Goal: Task Accomplishment & Management: Manage account settings

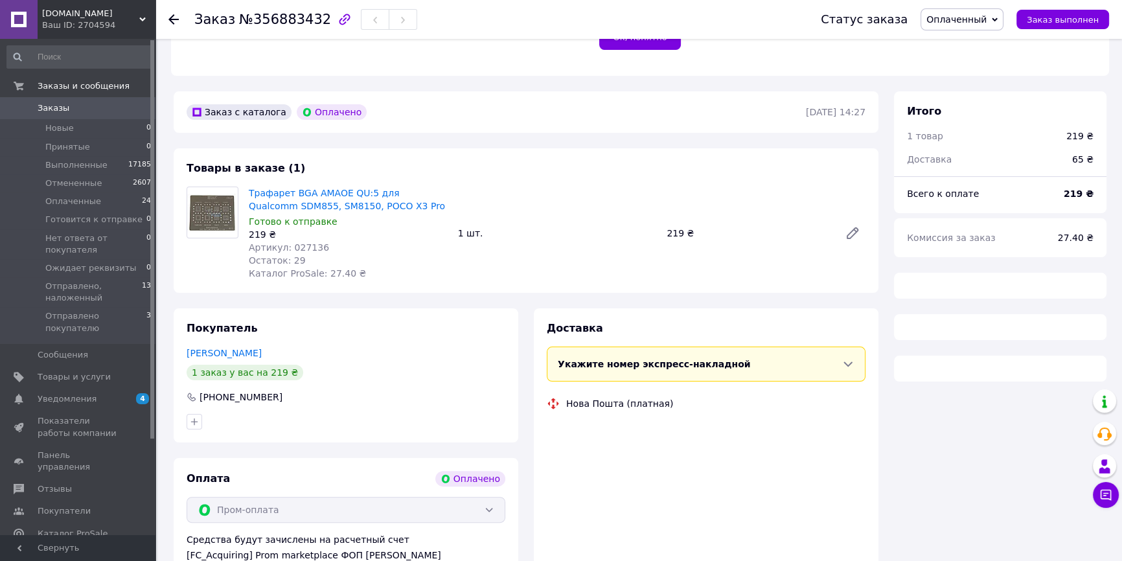
scroll to position [294, 0]
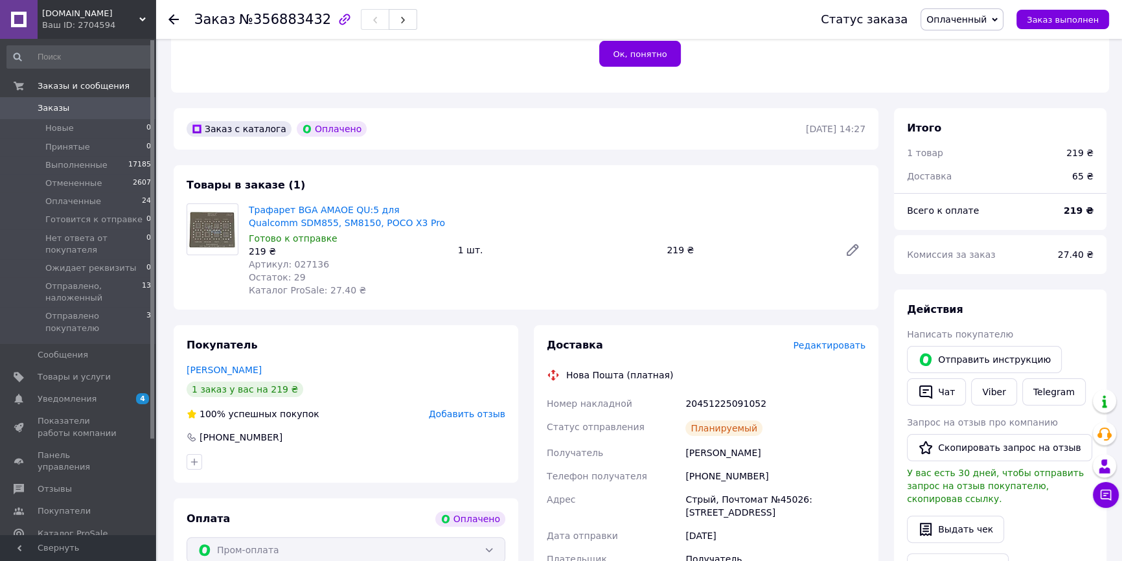
click at [73, 111] on span "Заказы" at bounding box center [79, 108] width 82 height 12
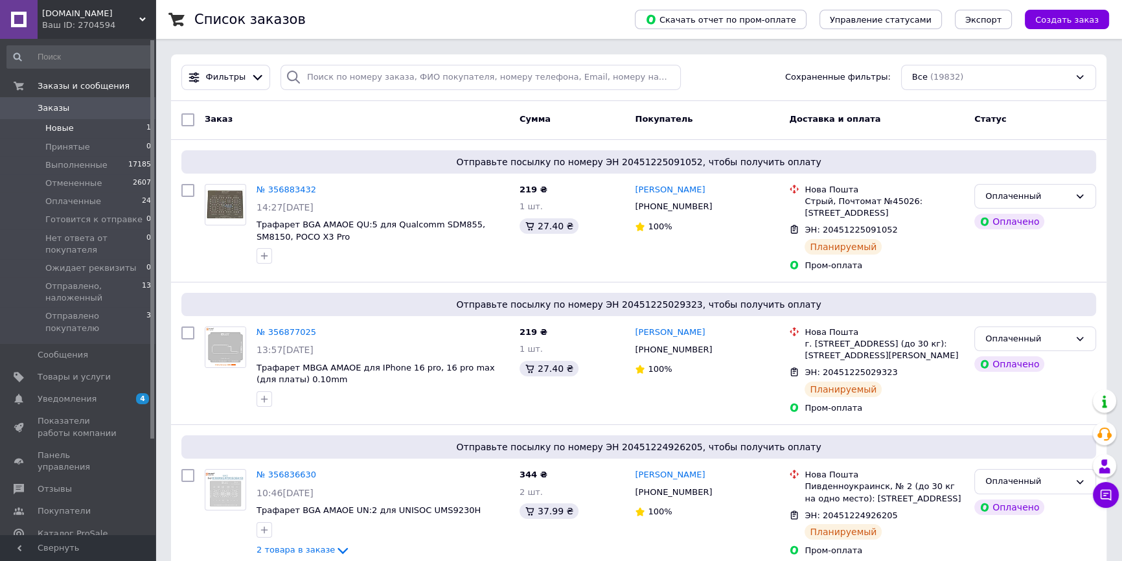
click at [39, 128] on li "Новые 1" at bounding box center [79, 128] width 159 height 18
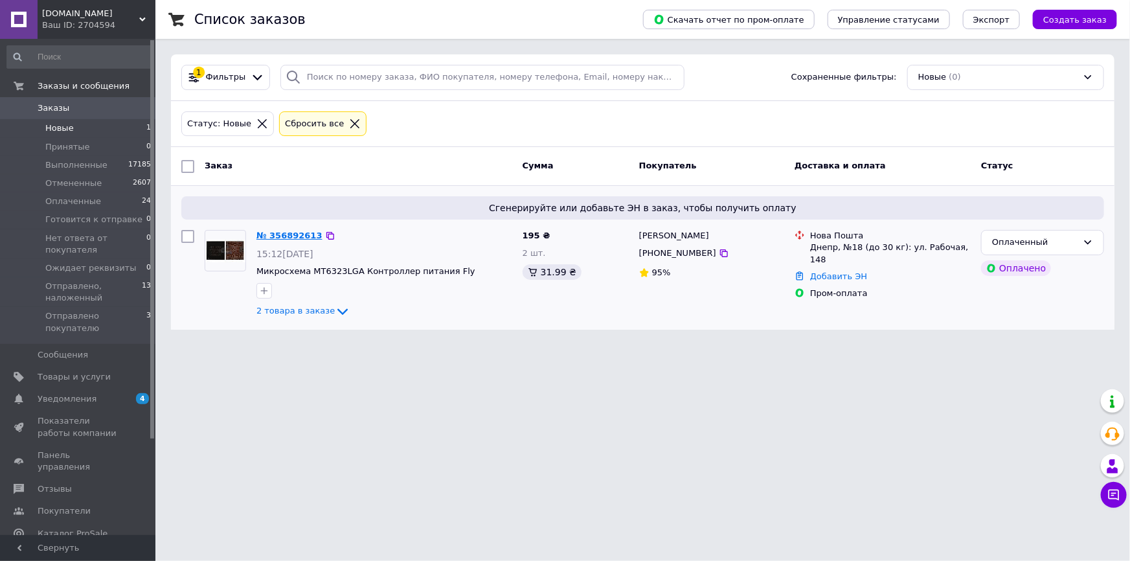
click at [291, 236] on link "№ 356892613" at bounding box center [289, 236] width 66 height 10
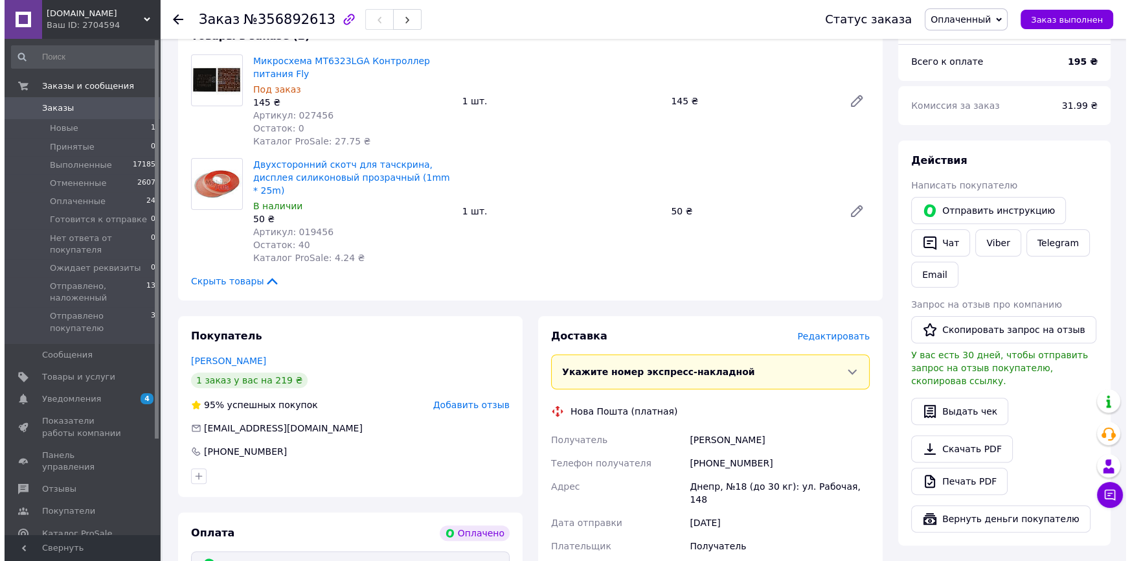
scroll to position [589, 0]
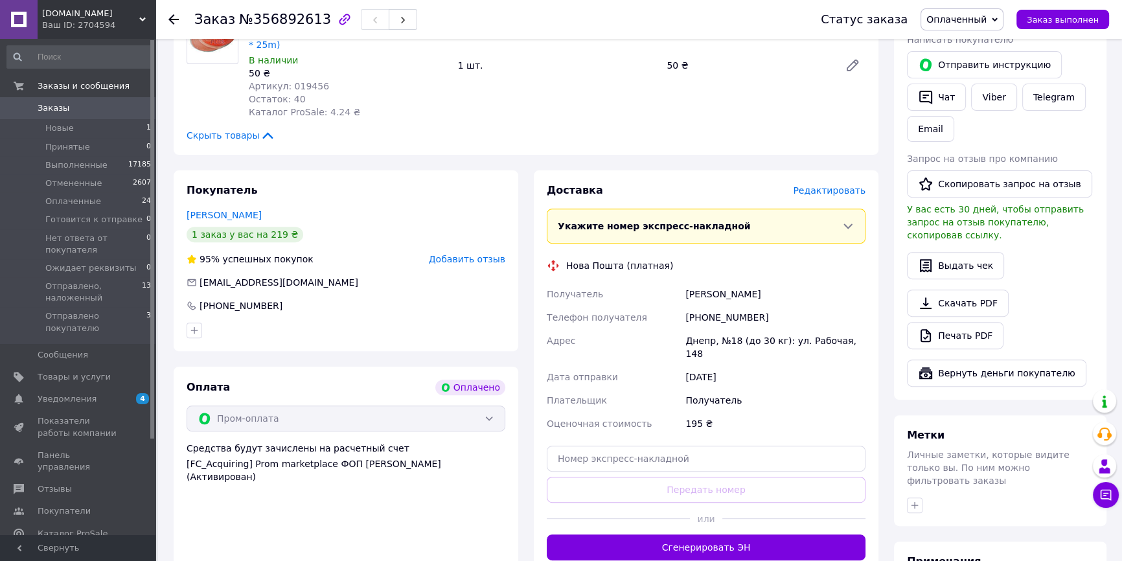
click at [839, 185] on span "Редактировать" at bounding box center [829, 190] width 73 height 10
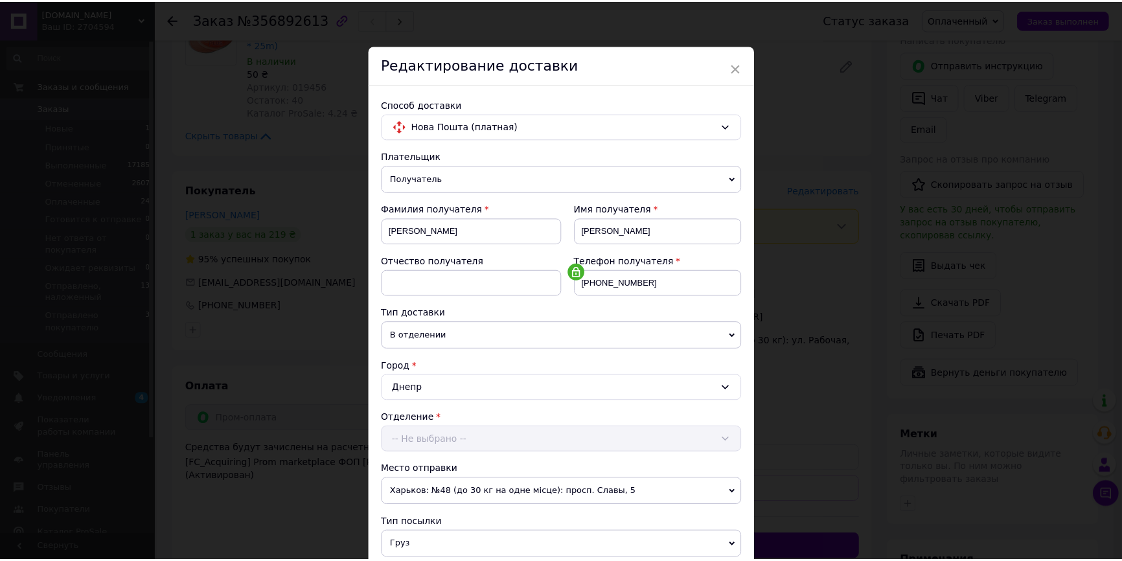
scroll to position [294, 0]
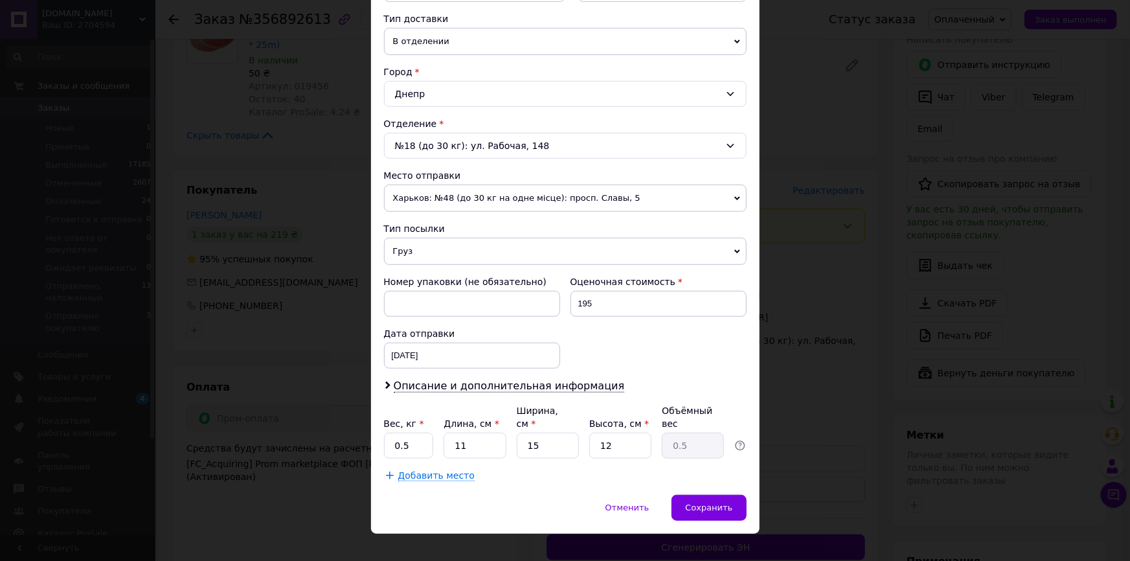
click at [408, 245] on span "Груз" at bounding box center [565, 251] width 363 height 27
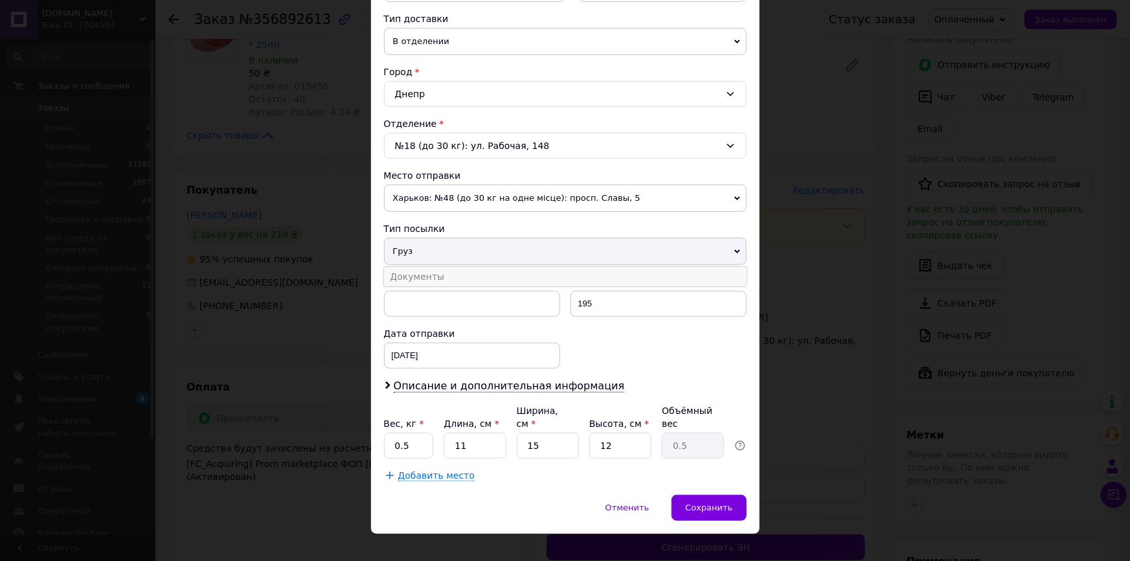
click at [401, 276] on li "Документы" at bounding box center [565, 276] width 363 height 19
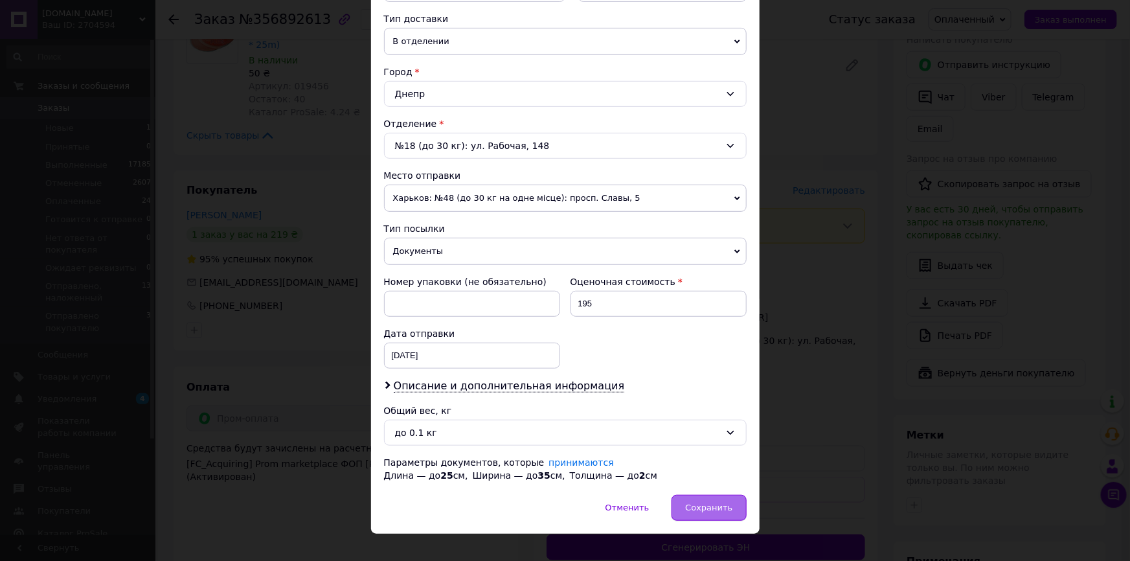
click at [719, 502] on span "Сохранить" at bounding box center [708, 507] width 47 height 10
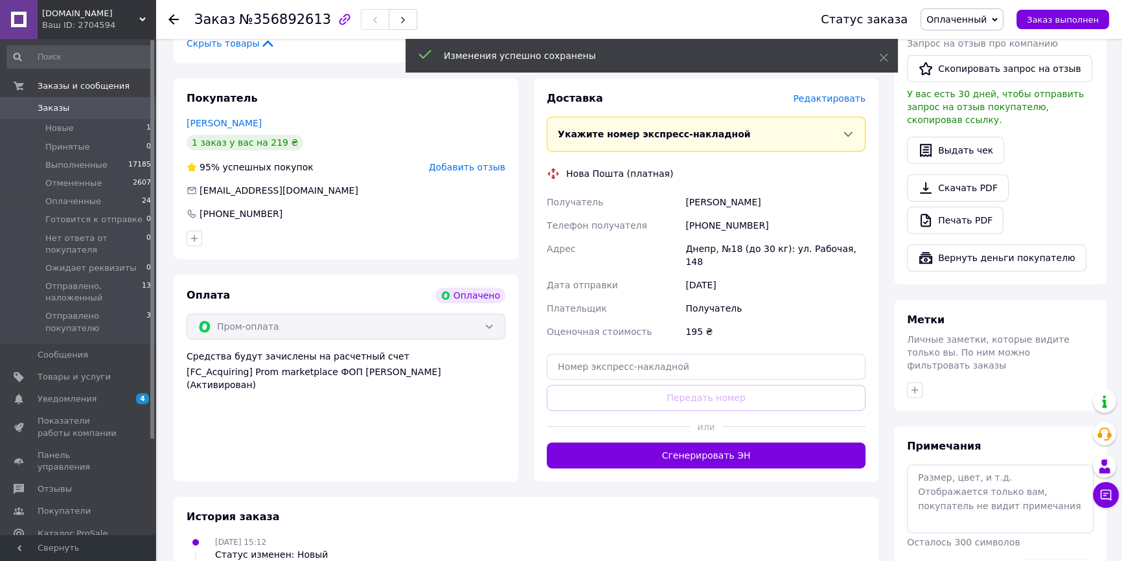
scroll to position [732, 0]
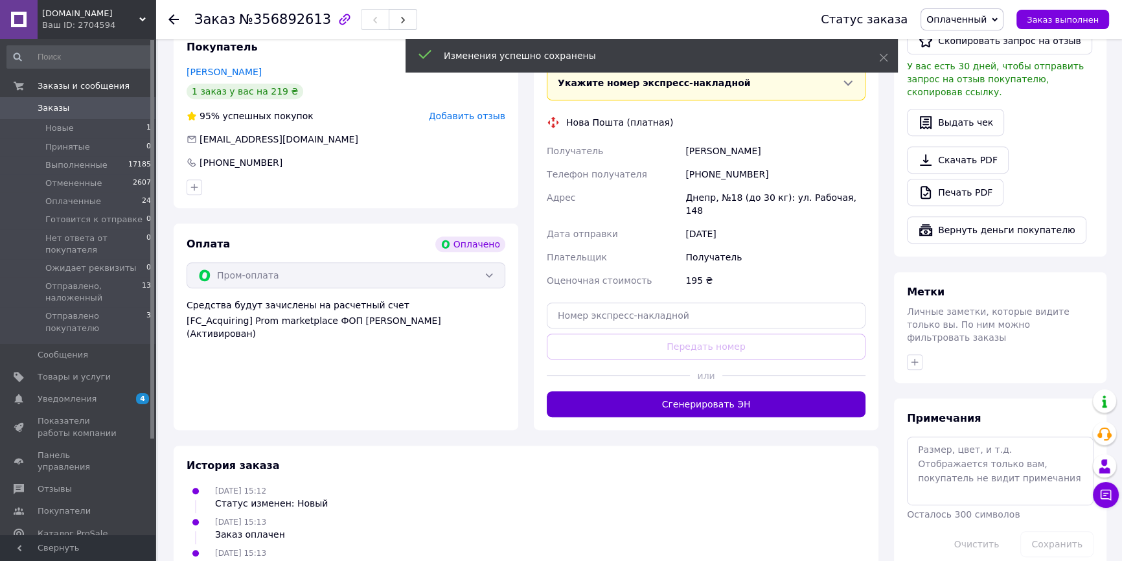
click at [706, 391] on button "Сгенерировать ЭН" at bounding box center [706, 404] width 319 height 26
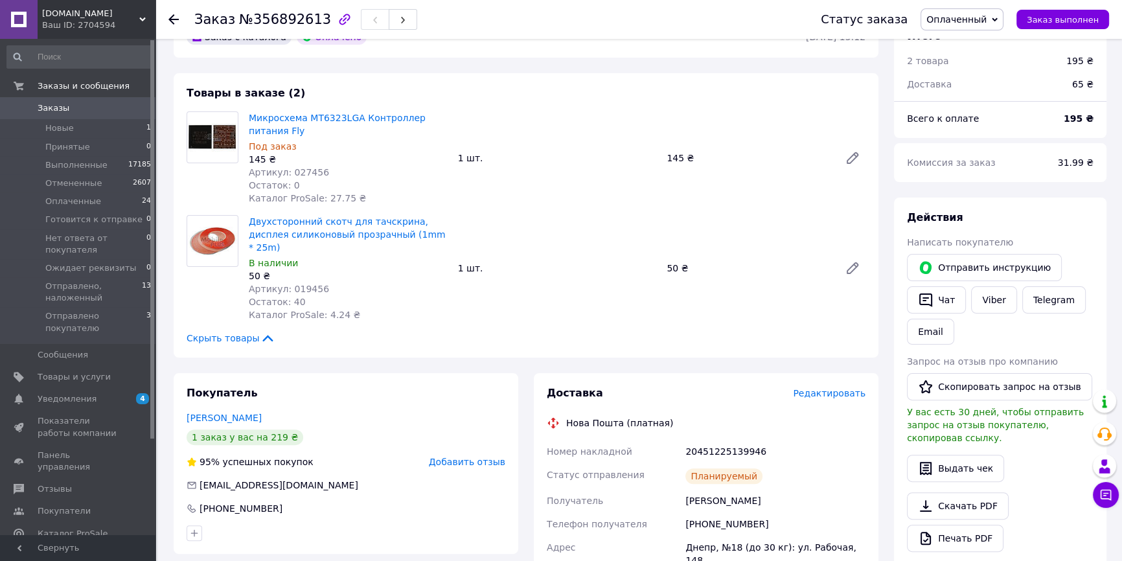
scroll to position [437, 0]
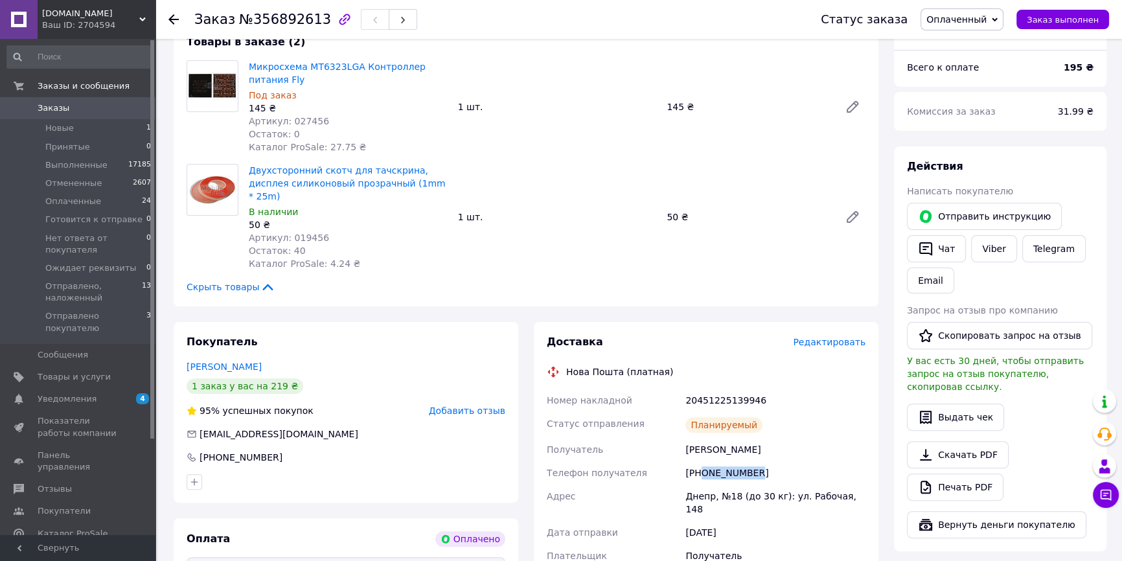
drag, startPoint x: 750, startPoint y: 445, endPoint x: 699, endPoint y: 449, distance: 50.7
click at [699, 461] on div "[PHONE_NUMBER]" at bounding box center [775, 472] width 185 height 23
copy div "0919272010"
drag, startPoint x: 245, startPoint y: 21, endPoint x: 311, endPoint y: 21, distance: 66.0
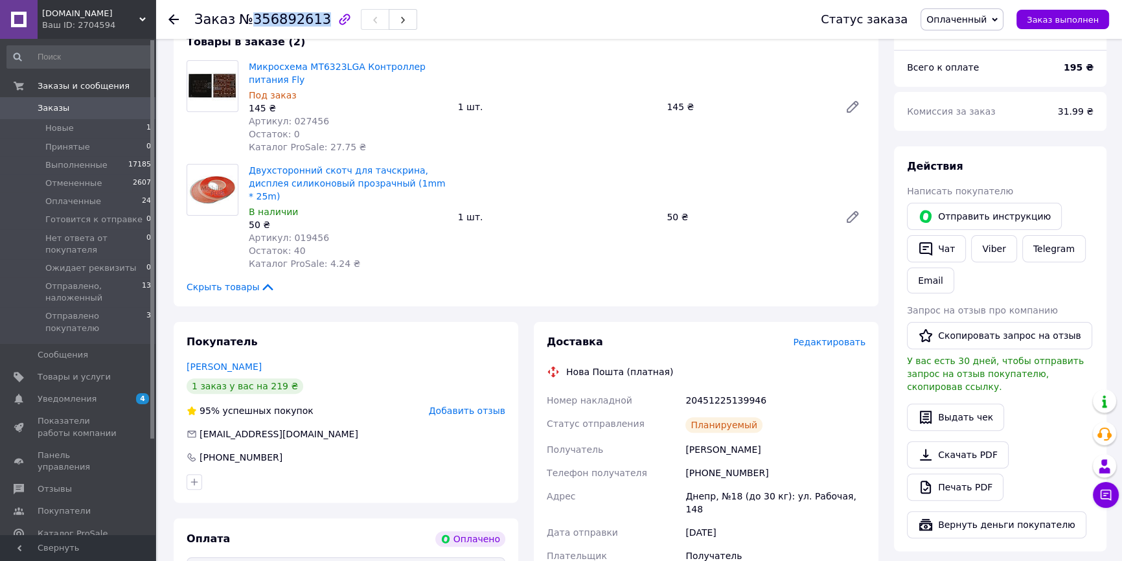
click at [311, 21] on span "№356892613" at bounding box center [285, 20] width 92 height 16
copy span "356892613"
drag, startPoint x: 758, startPoint y: 372, endPoint x: 672, endPoint y: 372, distance: 85.5
click at [672, 389] on div "Номер накладной 20451225139946 Статус отправления Планируемый Получатель [PERSO…" at bounding box center [706, 501] width 324 height 225
copy div "Номер накладной 20451225139946"
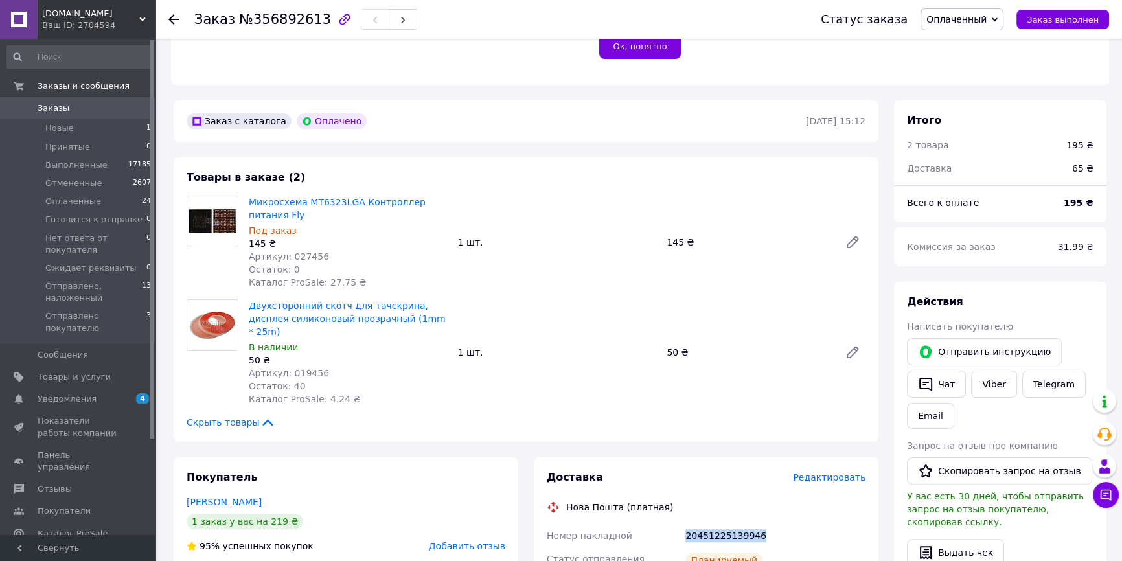
scroll to position [25, 0]
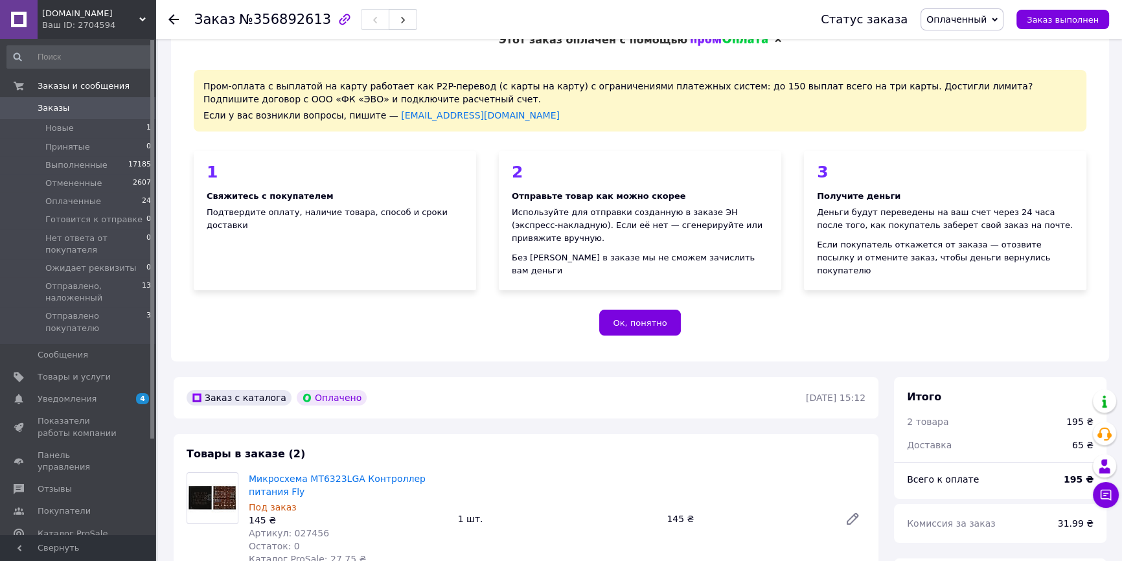
click at [54, 105] on span "Заказы" at bounding box center [54, 108] width 32 height 12
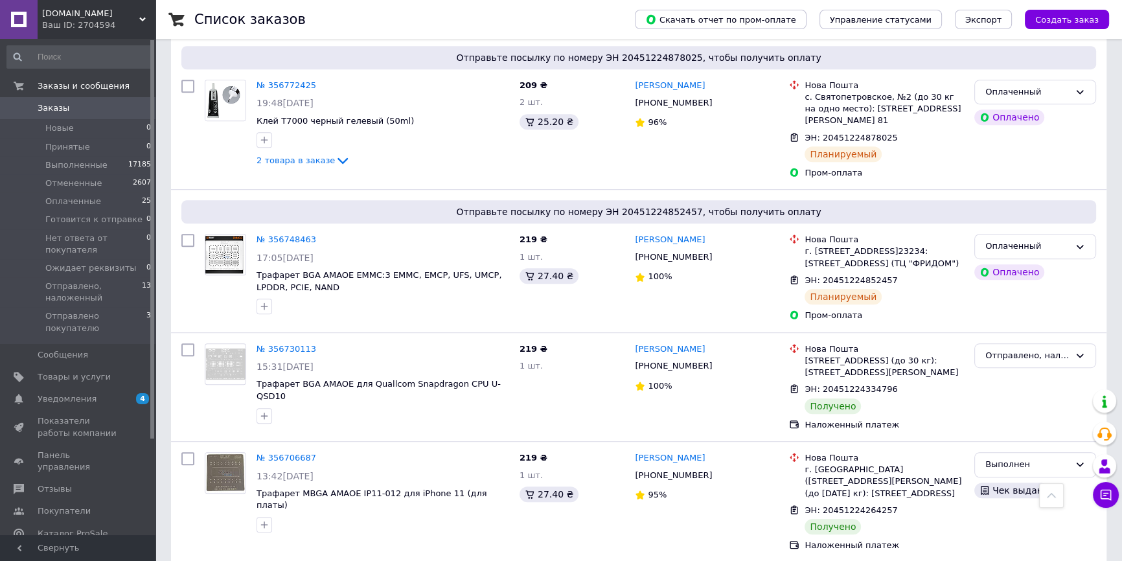
scroll to position [942, 0]
click at [278, 234] on link "№ 356748463" at bounding box center [286, 239] width 60 height 10
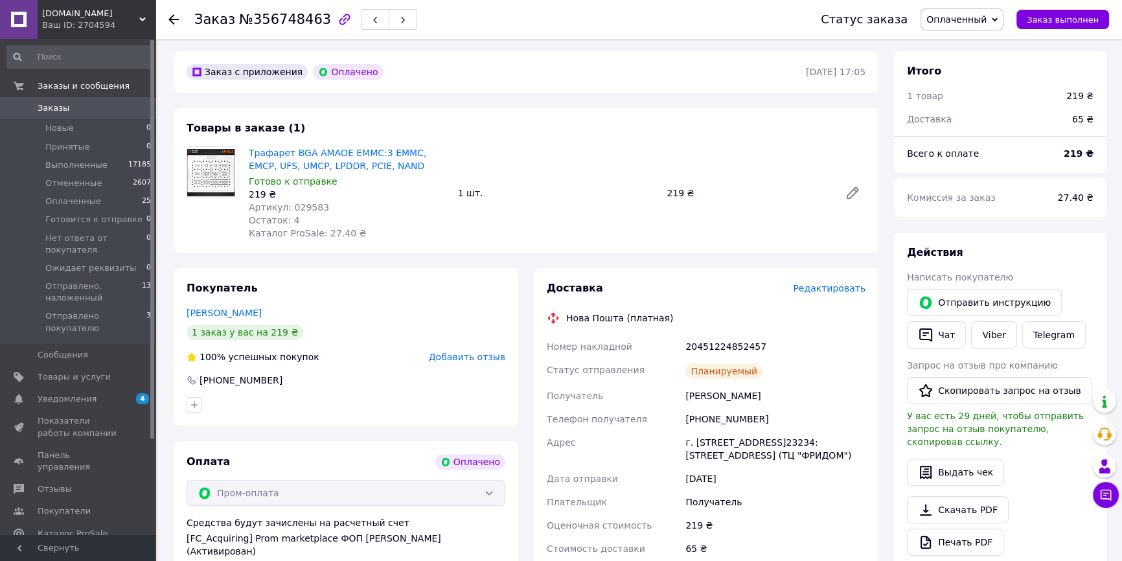
scroll to position [353, 0]
click at [84, 105] on span "Заказы" at bounding box center [79, 108] width 82 height 12
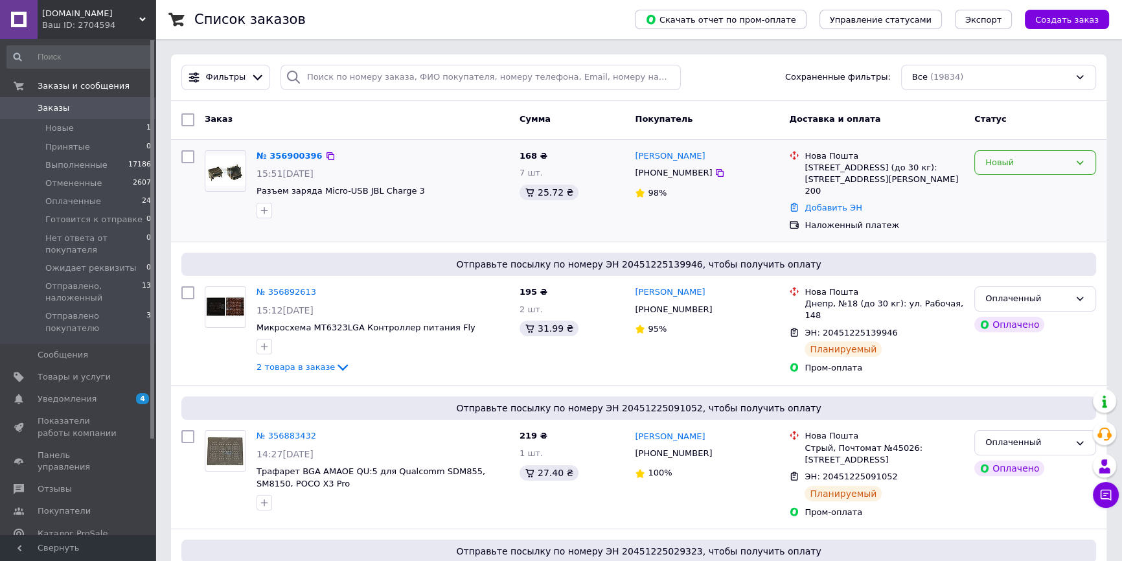
click at [1022, 164] on div "Новый" at bounding box center [1027, 163] width 84 height 14
click at [1006, 190] on li "Принят" at bounding box center [1035, 189] width 120 height 24
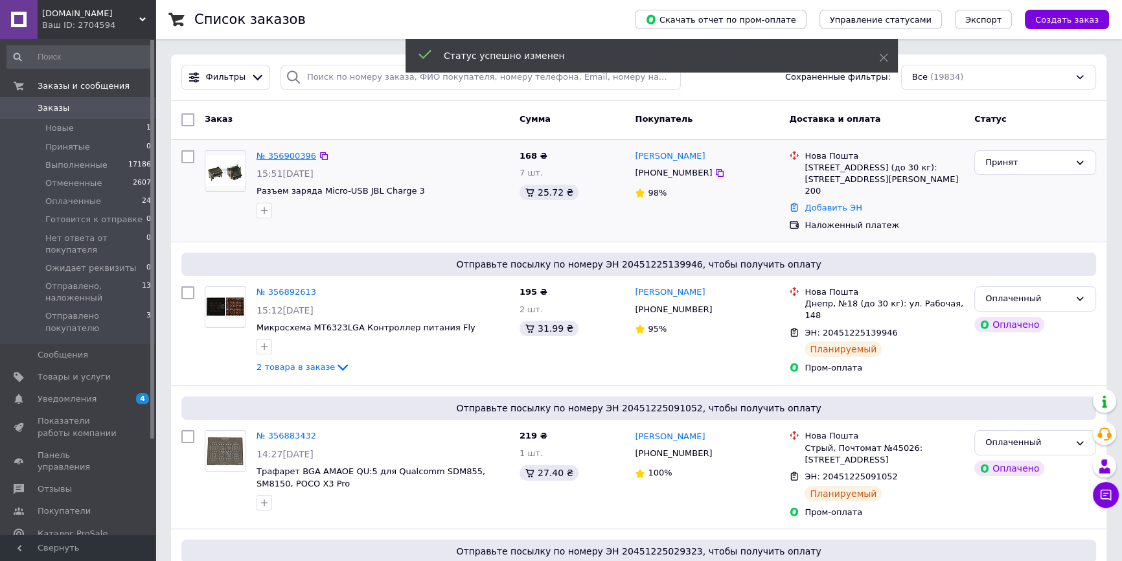
click at [291, 153] on link "№ 356900396" at bounding box center [286, 156] width 60 height 10
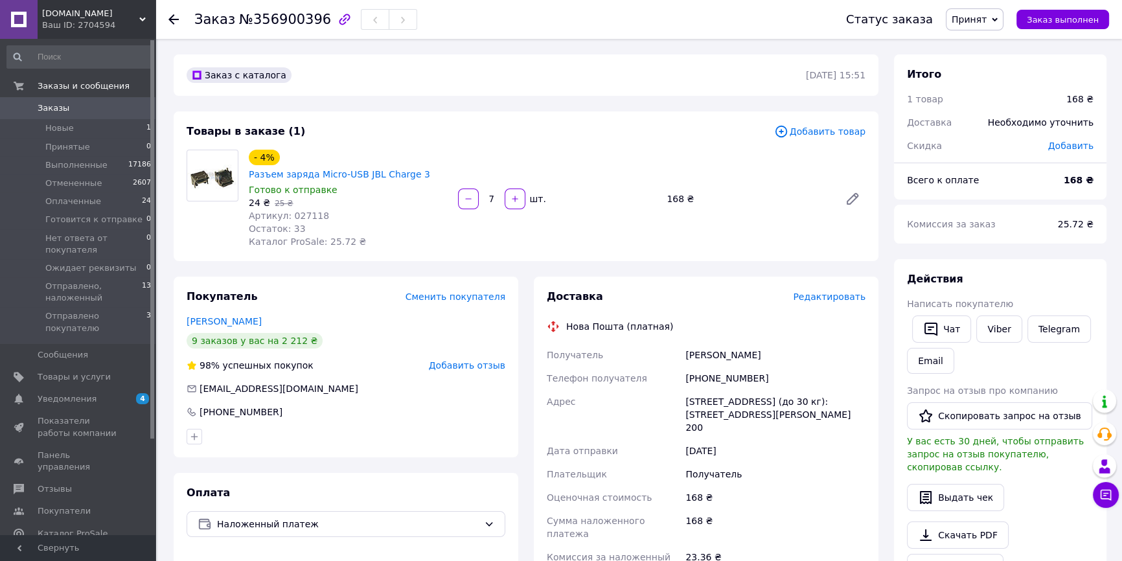
click at [823, 291] on span "Редактировать" at bounding box center [829, 296] width 73 height 10
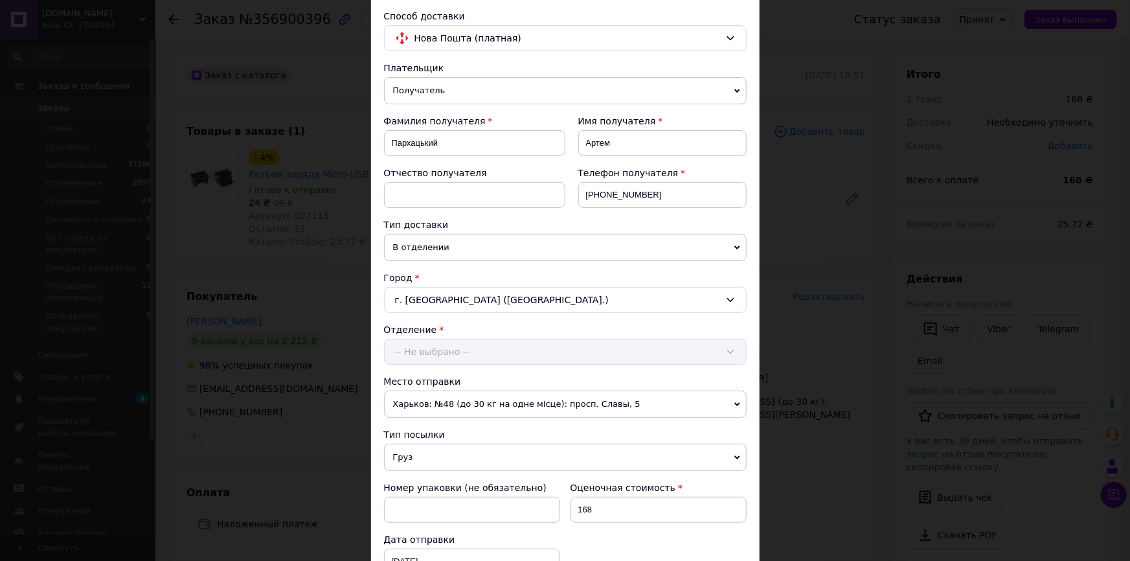
scroll to position [294, 0]
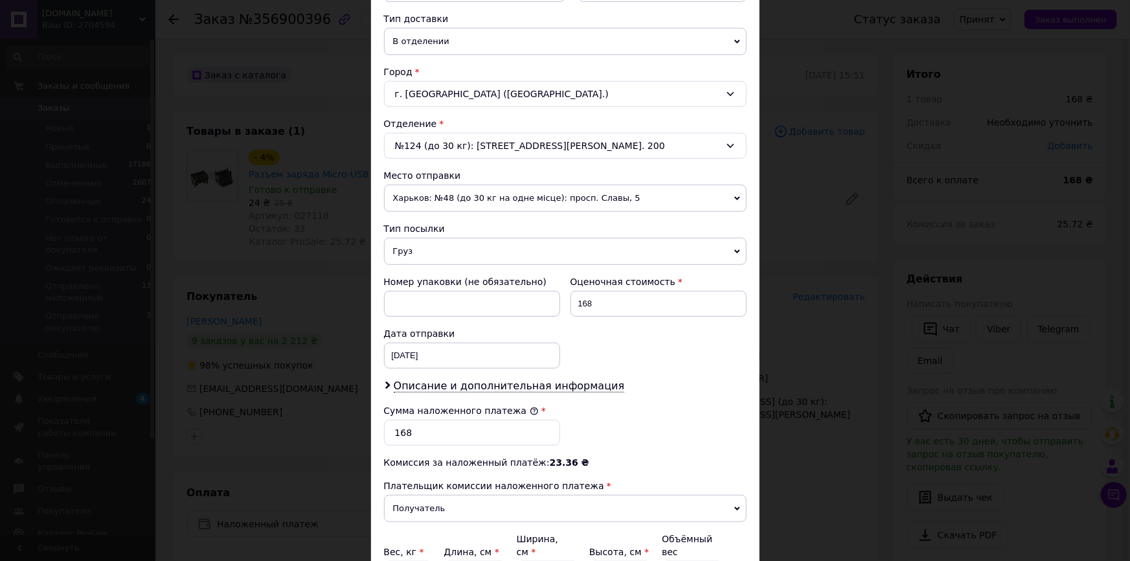
click at [398, 257] on span "Груз" at bounding box center [565, 251] width 363 height 27
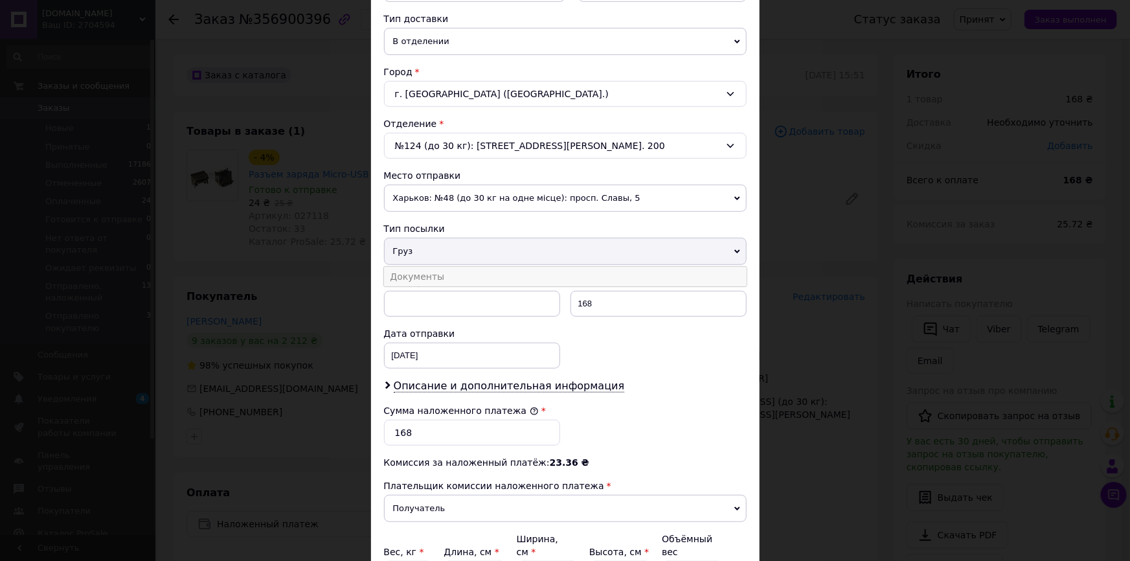
click at [401, 271] on li "Документы" at bounding box center [565, 276] width 363 height 19
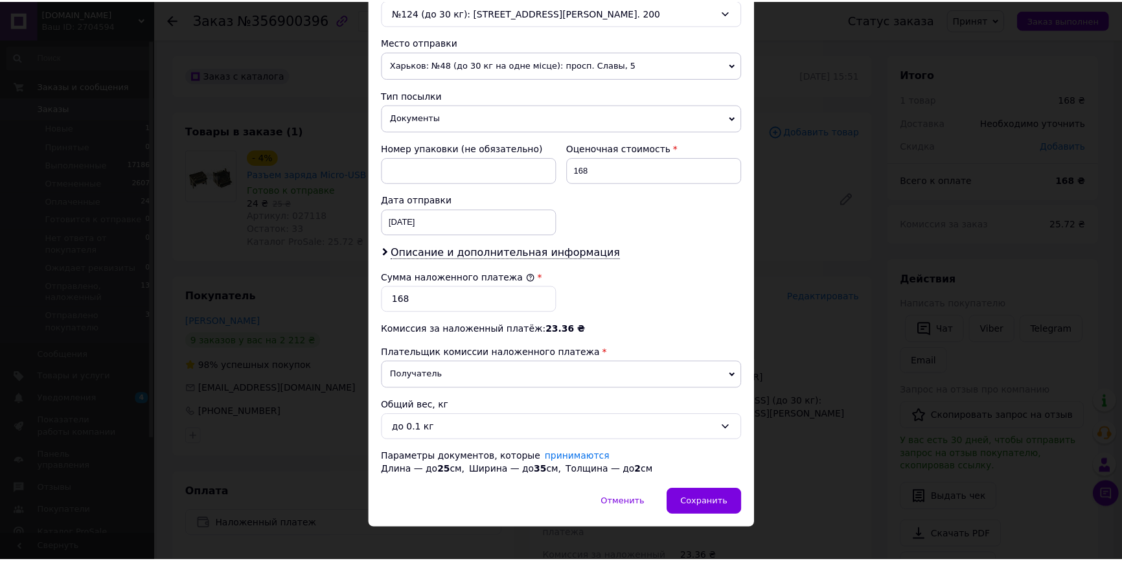
scroll to position [438, 0]
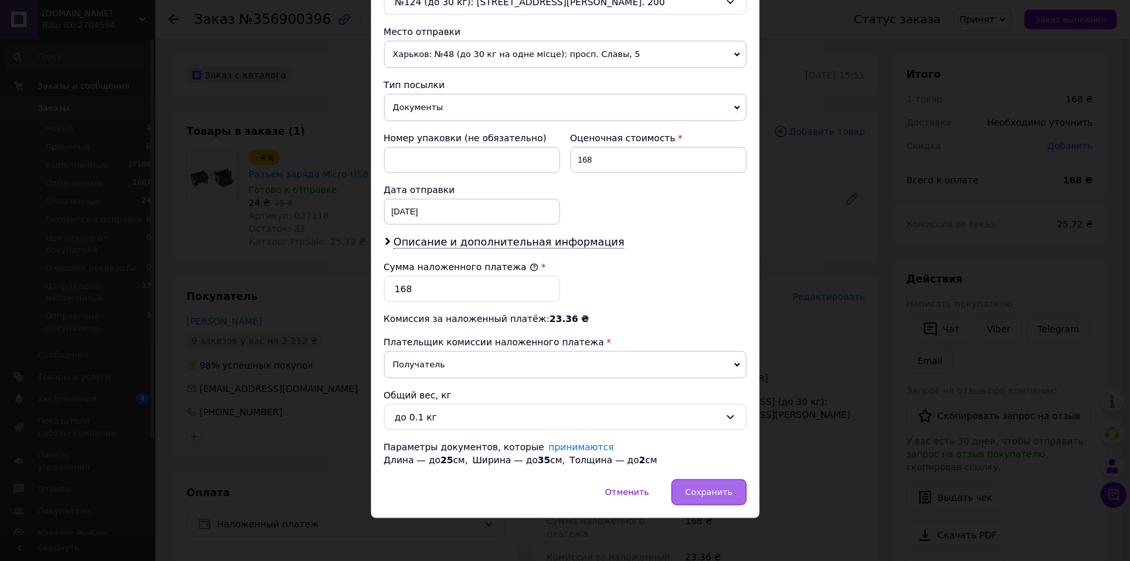
click at [714, 490] on span "Сохранить" at bounding box center [708, 492] width 47 height 10
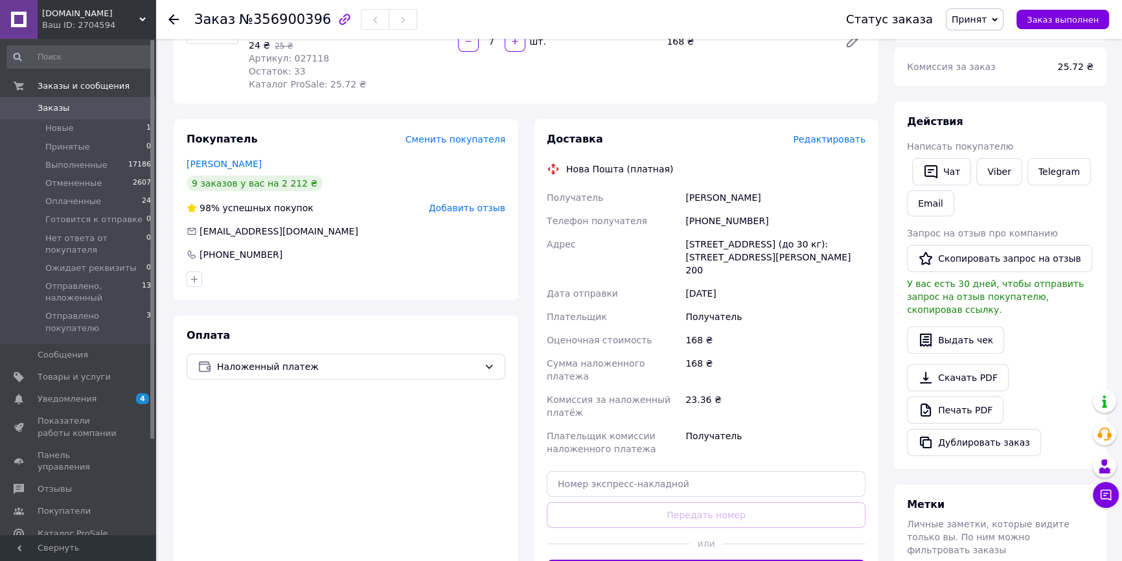
scroll to position [235, 0]
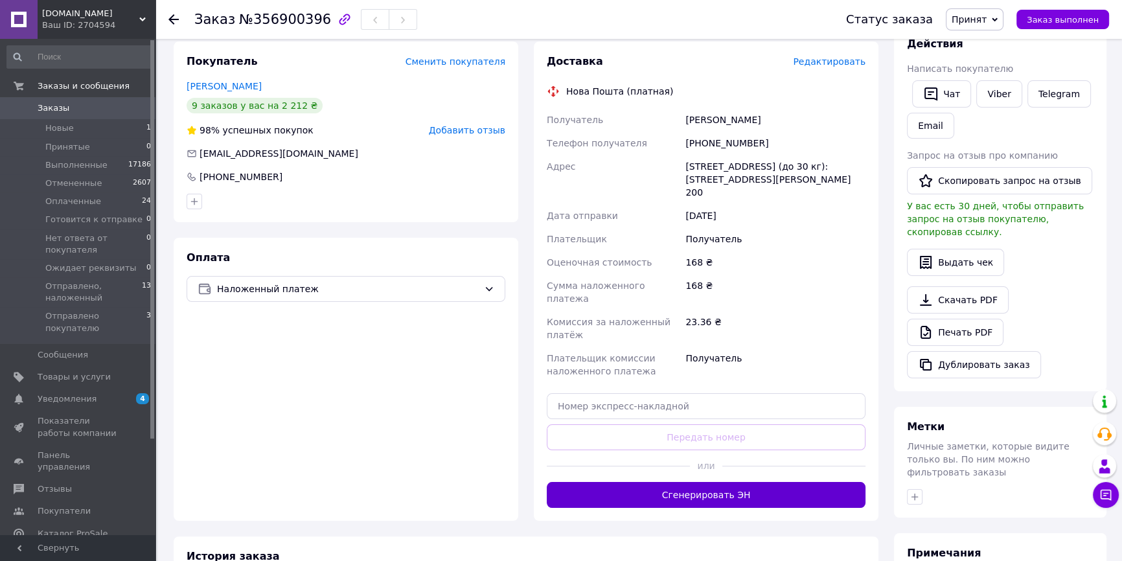
click at [708, 482] on button "Сгенерировать ЭН" at bounding box center [706, 495] width 319 height 26
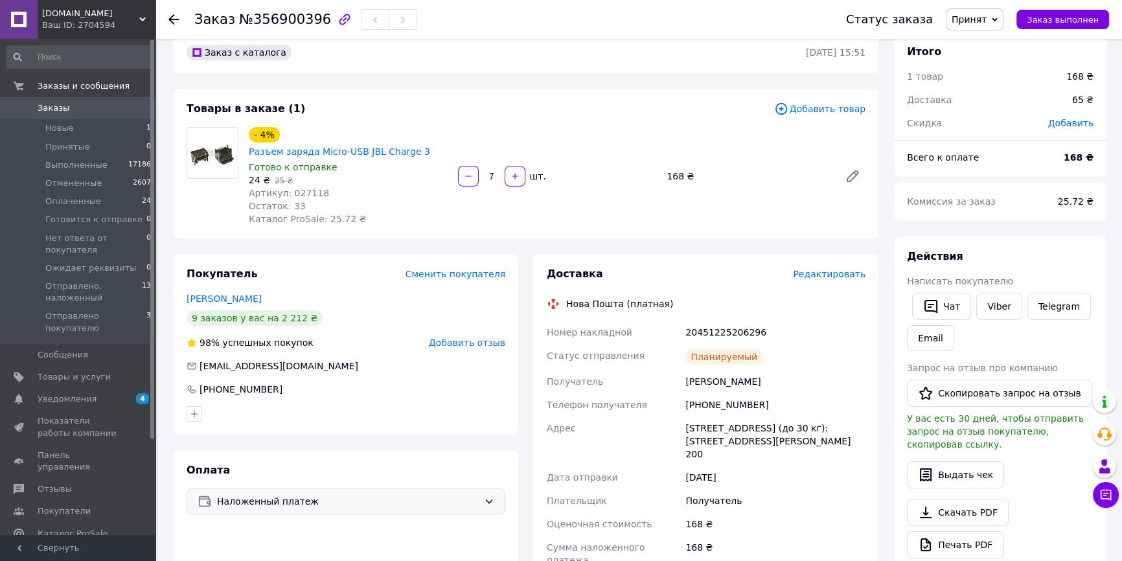
scroll to position [0, 0]
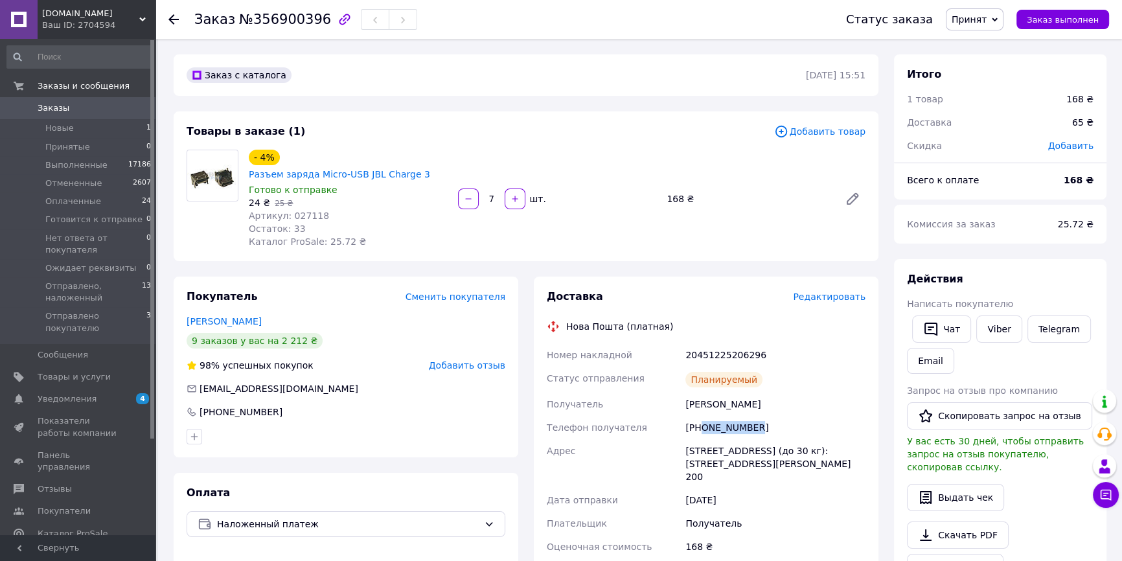
drag, startPoint x: 742, startPoint y: 411, endPoint x: 702, endPoint y: 409, distance: 40.2
click at [702, 416] on div "+380730096909" at bounding box center [775, 427] width 185 height 23
copy div "0730096909"
drag, startPoint x: 471, startPoint y: 155, endPoint x: 278, endPoint y: 158, distance: 192.3
click at [278, 158] on div "- 4% Разъем заряда Micro-USB JBL Charge 3 Готово к отправке 24 ₴   25 ₴ Артикул…" at bounding box center [556, 199] width 627 height 104
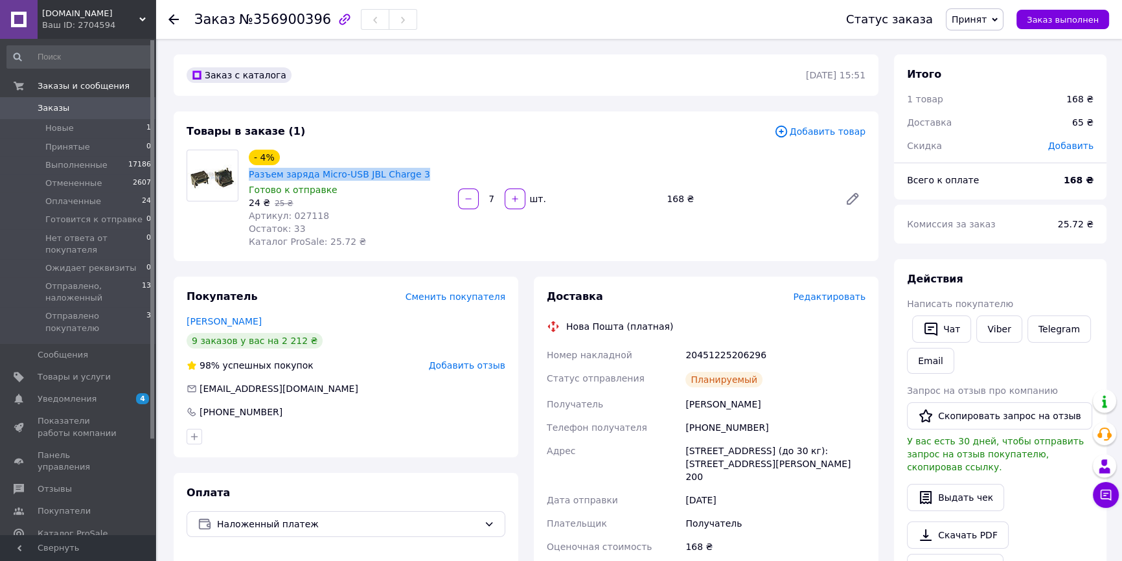
copy link "Разъем заряда Micro-USB JBL Charge 3"
drag, startPoint x: 758, startPoint y: 408, endPoint x: 699, endPoint y: 414, distance: 58.6
click at [699, 416] on div "+380730096909" at bounding box center [775, 427] width 185 height 23
copy div "0730096909"
drag, startPoint x: 245, startPoint y: 19, endPoint x: 310, endPoint y: 23, distance: 65.5
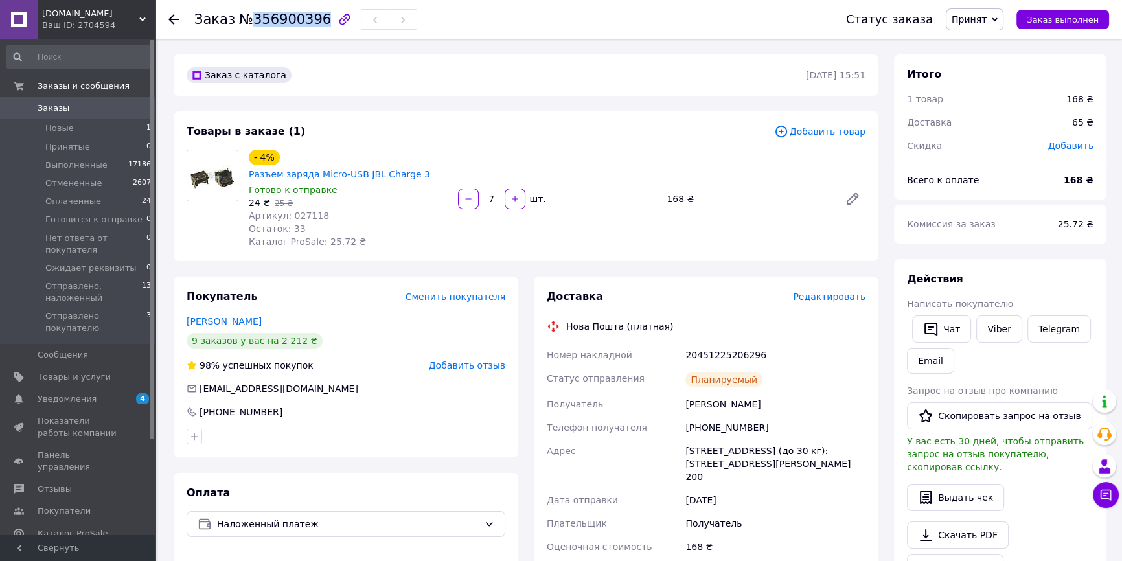
click at [310, 23] on span "№356900396" at bounding box center [285, 20] width 92 height 16
copy span "356900396"
drag, startPoint x: 758, startPoint y: 338, endPoint x: 663, endPoint y: 333, distance: 95.3
click at [663, 343] on div "Номер накладной 20451225206296 Статус отправления Планируемый Получатель Пархац…" at bounding box center [706, 516] width 324 height 347
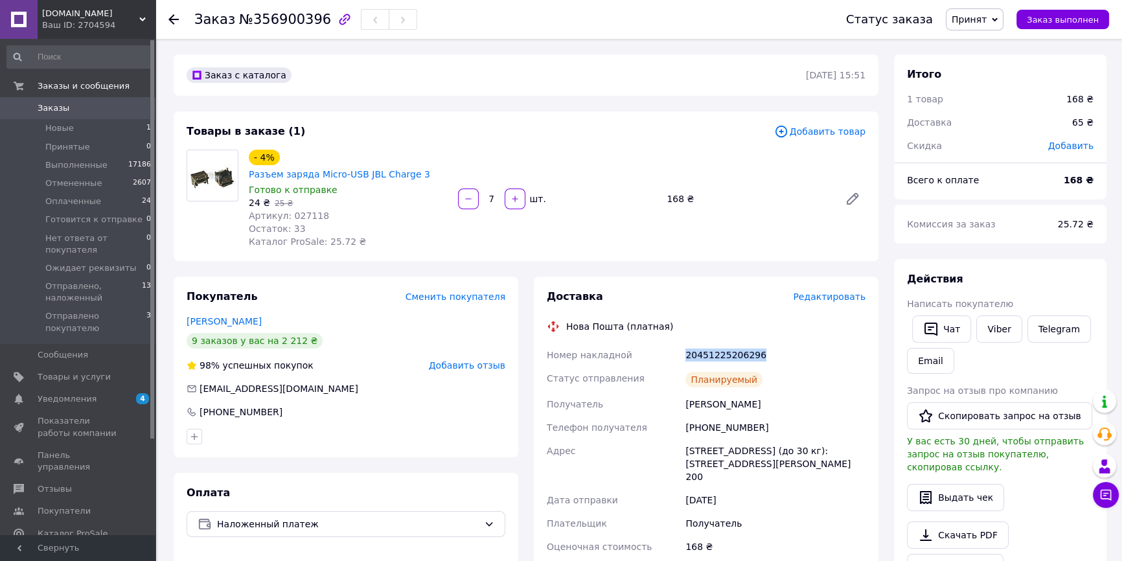
copy div "Номер накладной 20451225206296"
click at [986, 18] on span "Принят" at bounding box center [968, 19] width 35 height 10
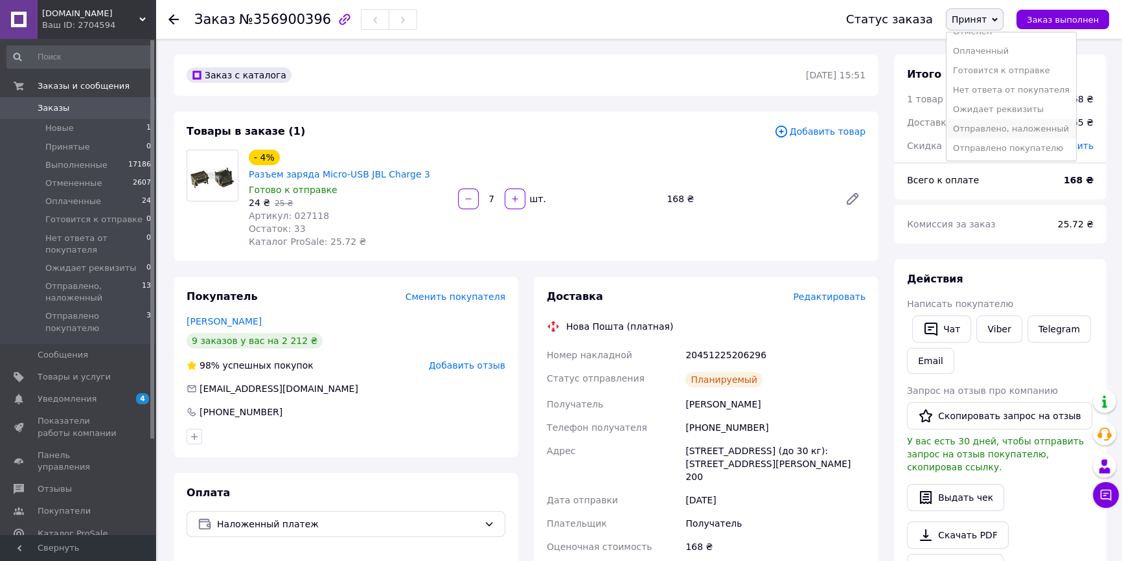
click at [1042, 135] on li "Отправлено, наложенный" at bounding box center [1011, 128] width 130 height 19
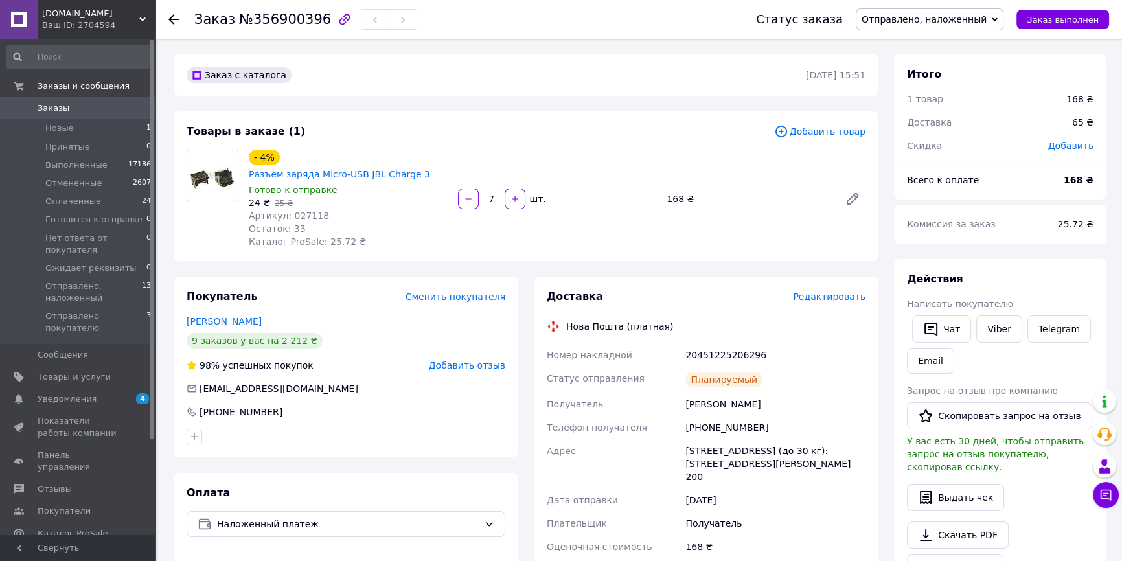
click at [69, 112] on span "Заказы" at bounding box center [79, 108] width 82 height 12
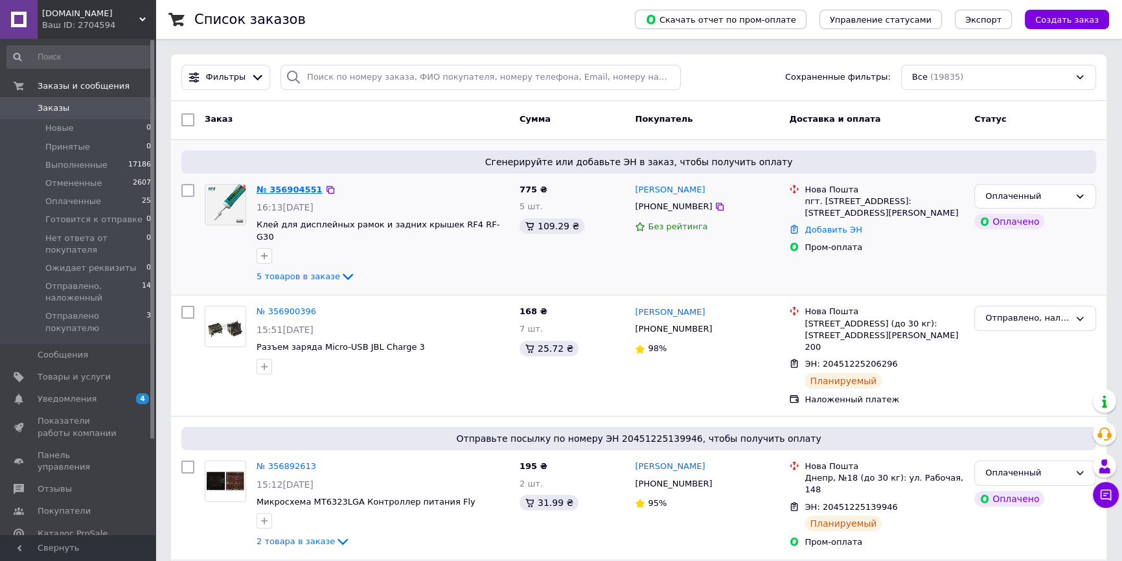
click at [291, 189] on link "№ 356904551" at bounding box center [289, 190] width 66 height 10
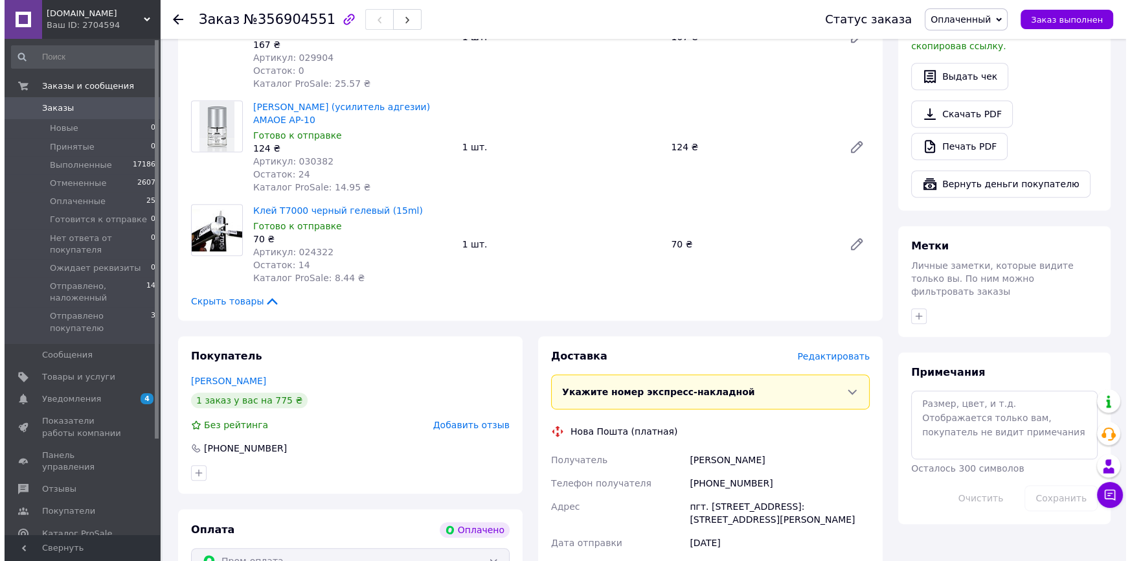
scroll to position [824, 0]
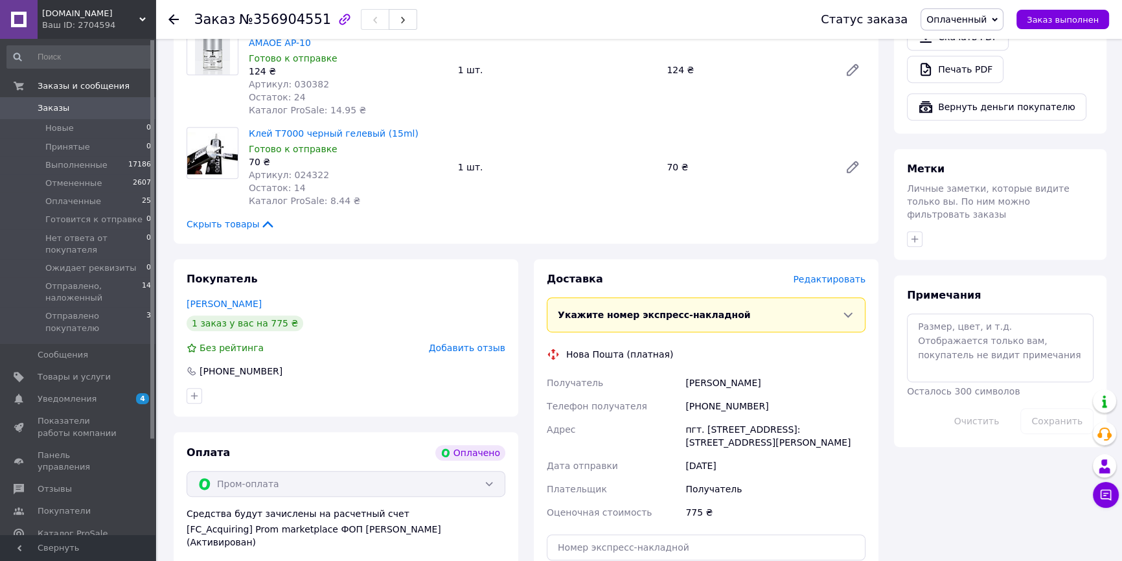
click at [817, 274] on span "Редактировать" at bounding box center [829, 279] width 73 height 10
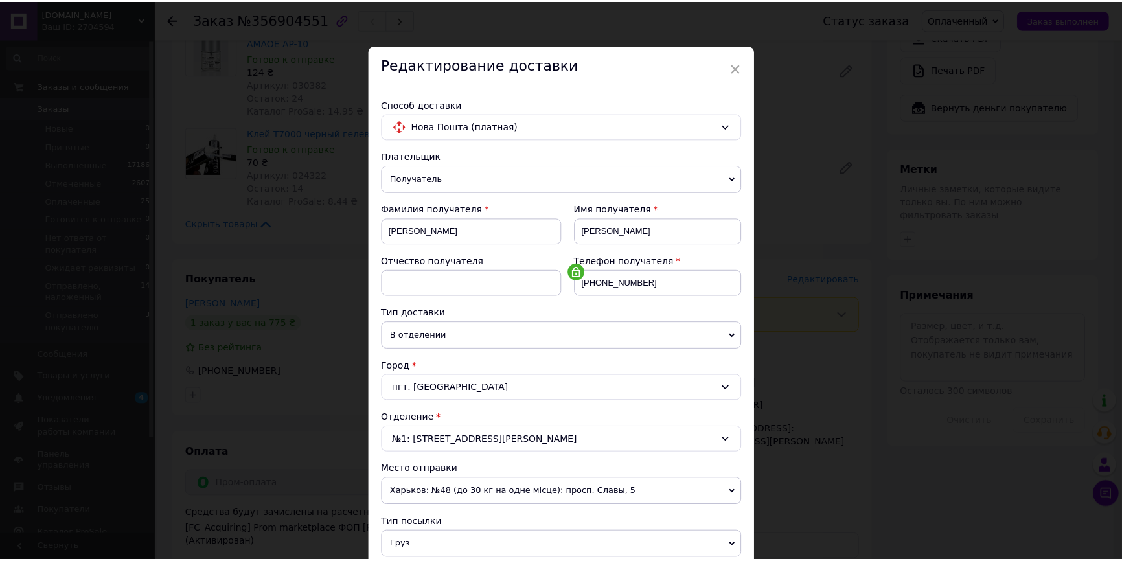
scroll to position [297, 0]
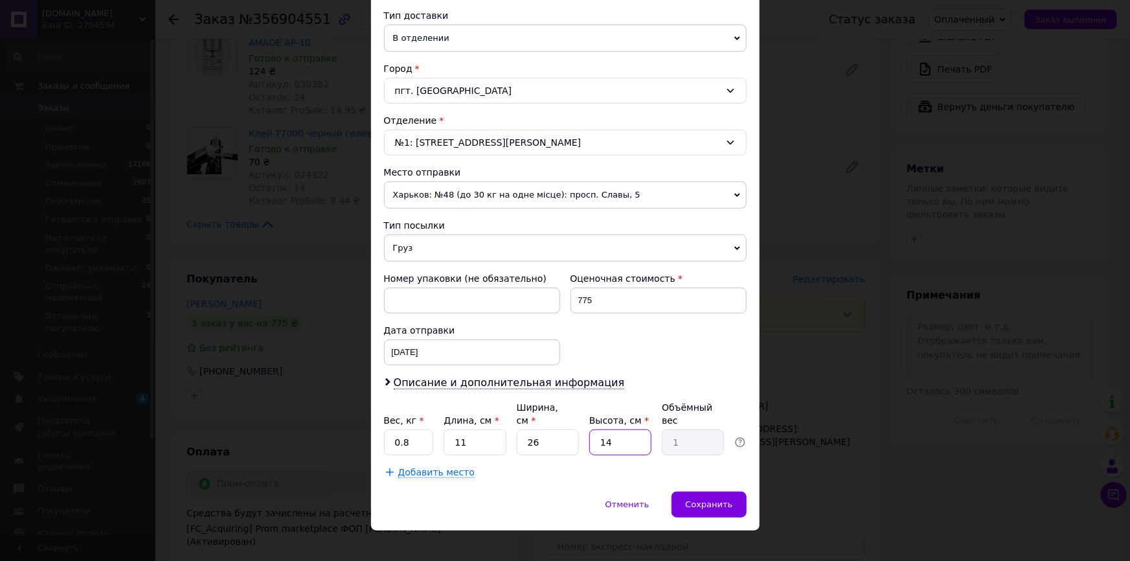
click at [615, 429] on input "14" at bounding box center [620, 442] width 62 height 26
type input "1"
type input "0.1"
type input "1"
click at [714, 499] on span "Сохранить" at bounding box center [708, 504] width 47 height 10
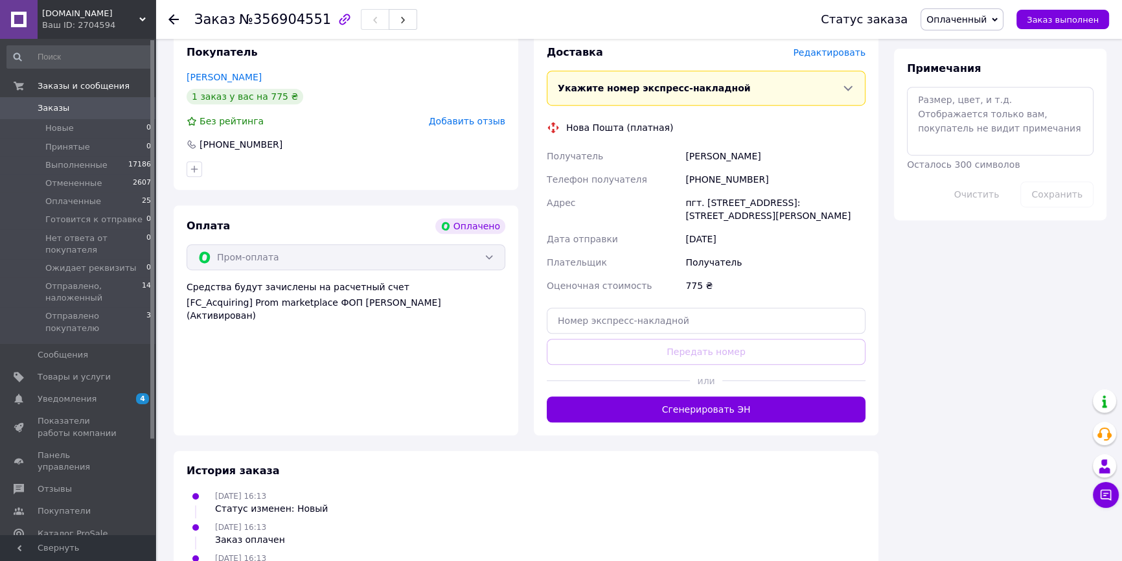
scroll to position [1112, 0]
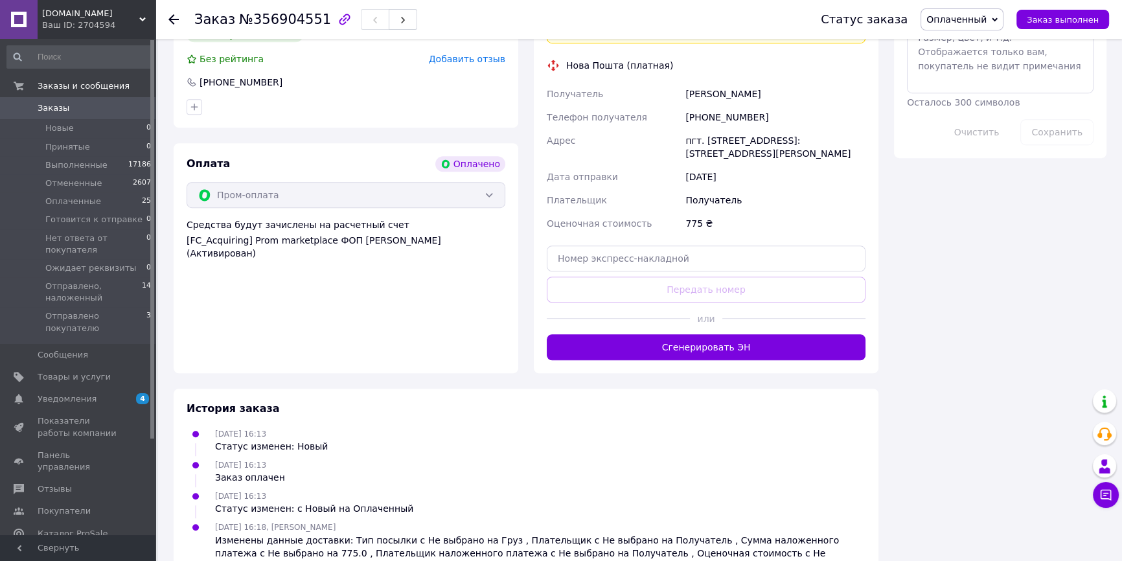
drag, startPoint x: 732, startPoint y: 295, endPoint x: 751, endPoint y: 273, distance: 29.4
click at [732, 334] on button "Сгенерировать ЭН" at bounding box center [706, 347] width 319 height 26
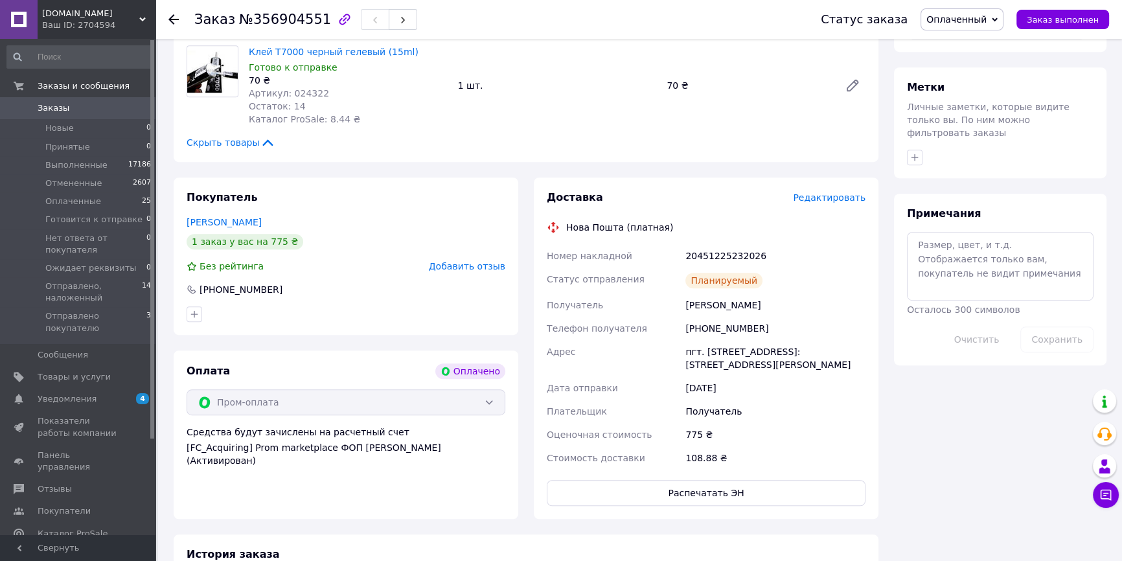
scroll to position [906, 0]
drag, startPoint x: 761, startPoint y: 291, endPoint x: 703, endPoint y: 295, distance: 58.5
click at [703, 316] on div "+380980574425" at bounding box center [775, 327] width 185 height 23
copy div "0980574425"
click at [491, 425] on div "Средства будут зачислены на расчетный счет [FC_Acquiring] Prom marketplace ФОП …" at bounding box center [345, 445] width 319 height 41
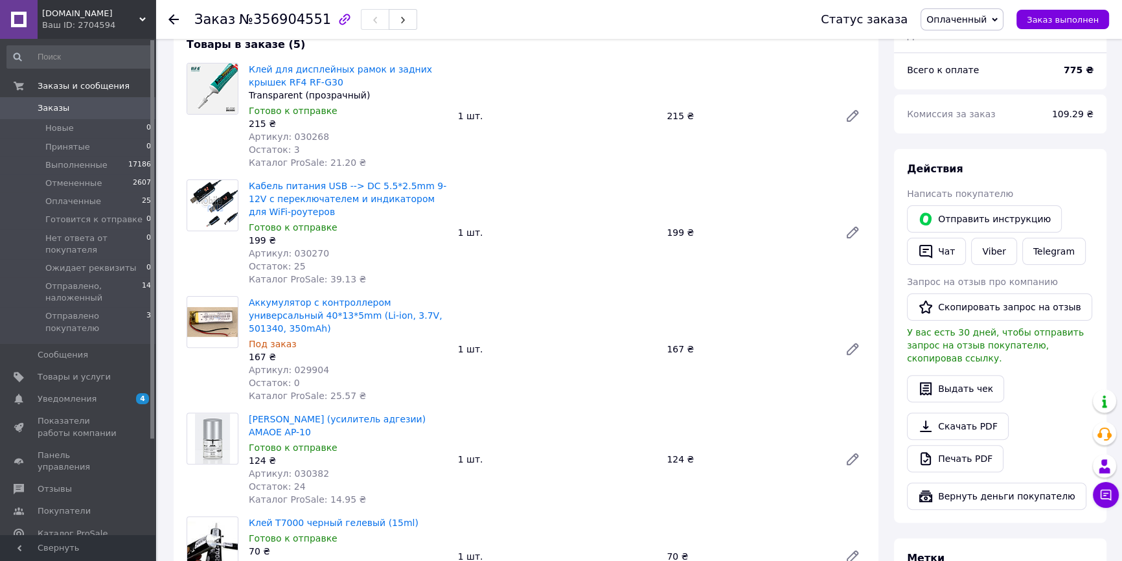
scroll to position [317, 0]
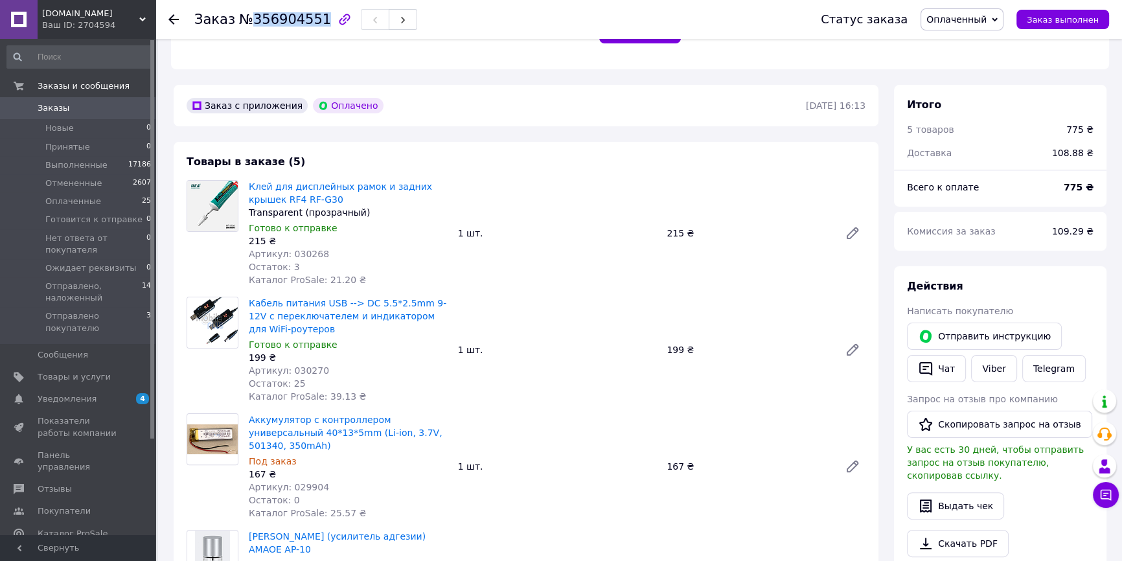
drag, startPoint x: 243, startPoint y: 22, endPoint x: 312, endPoint y: 22, distance: 68.6
click at [312, 22] on span "№356904551" at bounding box center [285, 20] width 92 height 16
copy span "356904551"
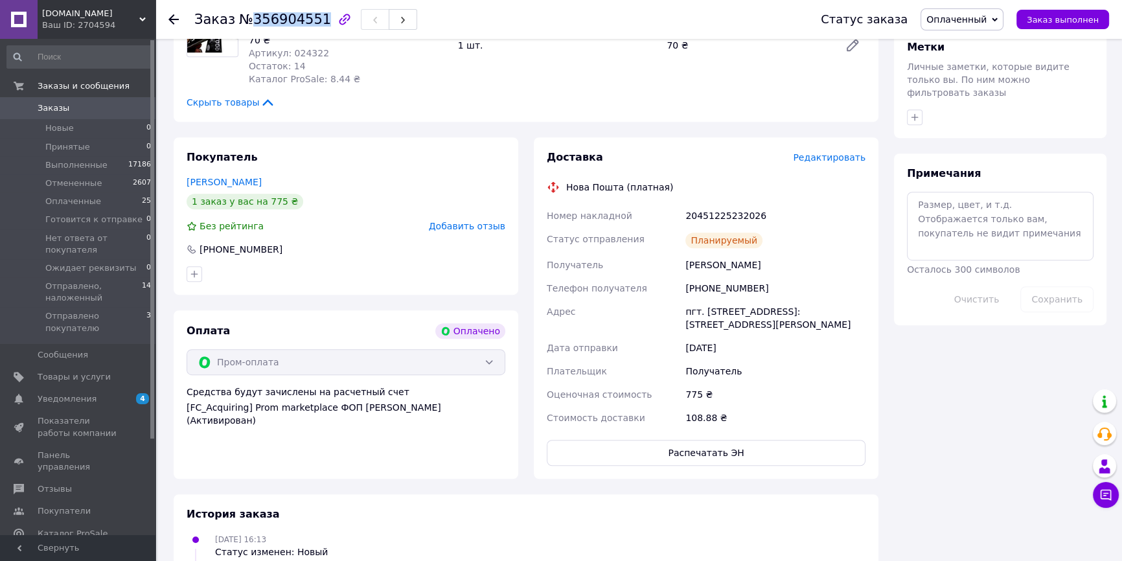
scroll to position [847, 0]
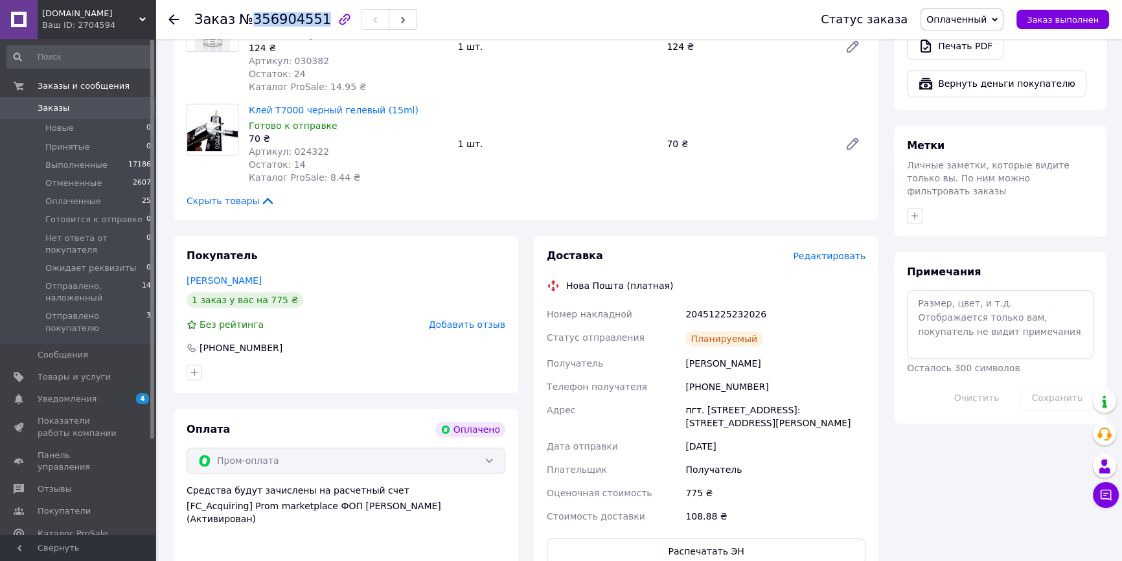
click at [952, 412] on div "Итого 5 товаров 775 ₴ Доставка 108.88 ₴ Всего к оплате 775 ₴ Комиссия за заказ …" at bounding box center [1000, 200] width 228 height 1291
drag, startPoint x: 752, startPoint y: 278, endPoint x: 677, endPoint y: 278, distance: 74.5
click at [677, 302] on div "Номер накладной 20451225232026 Статус отправления Планируемый Получатель Новико…" at bounding box center [706, 414] width 324 height 225
copy div "Номер накладной 20451225232026"
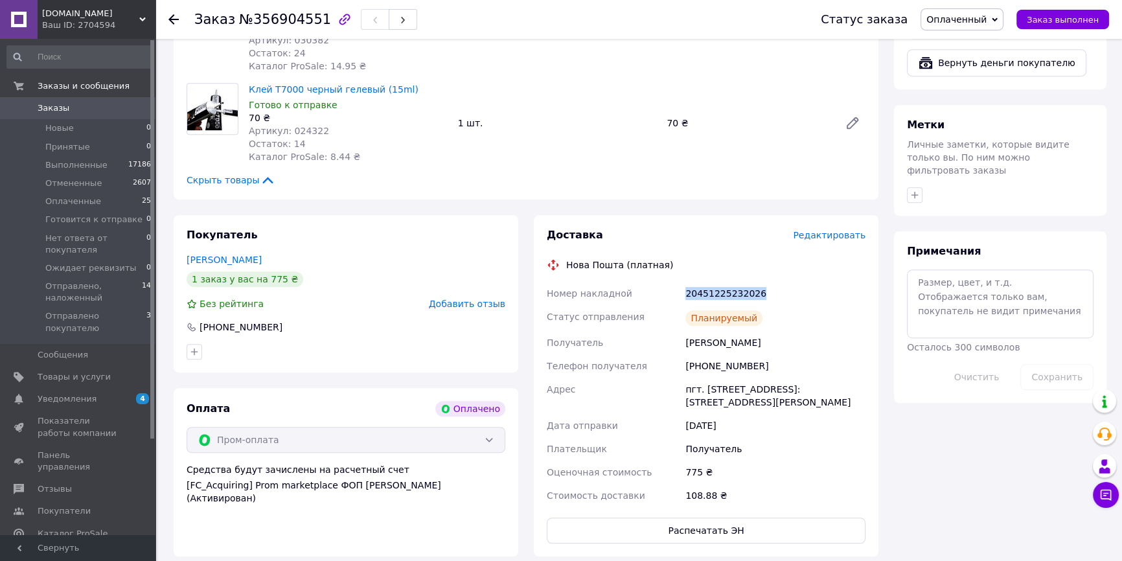
scroll to position [965, 0]
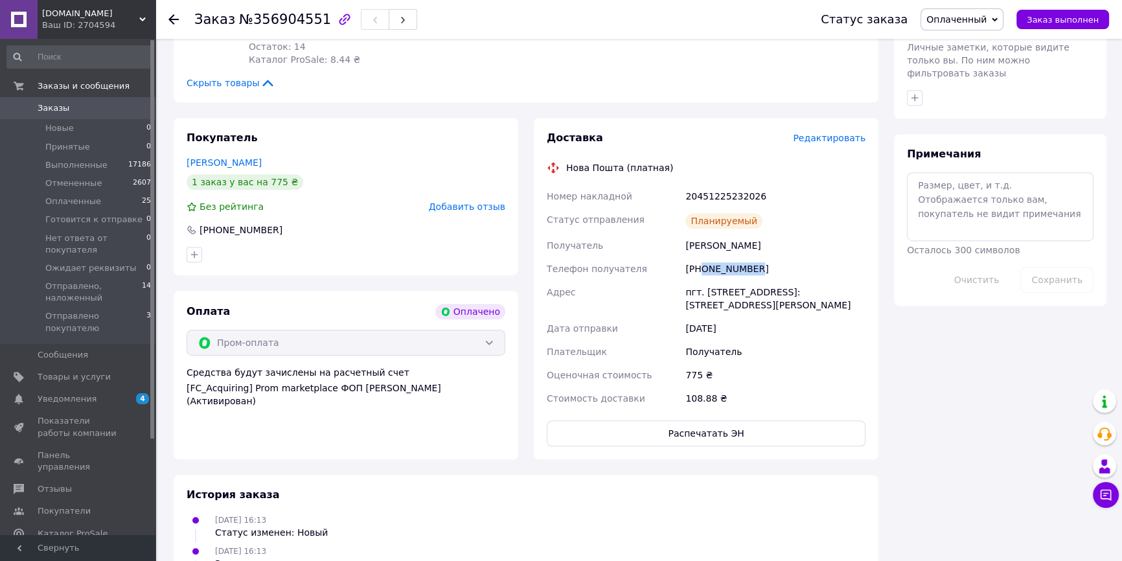
drag, startPoint x: 758, startPoint y: 229, endPoint x: 701, endPoint y: 232, distance: 57.1
click at [701, 257] on div "+380980574425" at bounding box center [775, 268] width 185 height 23
copy div "0980574425"
drag, startPoint x: 766, startPoint y: 207, endPoint x: 650, endPoint y: 207, distance: 115.9
click at [650, 207] on div "Номер накладной 20451225232026 Статус отправления Планируемый Получатель Новико…" at bounding box center [706, 297] width 324 height 225
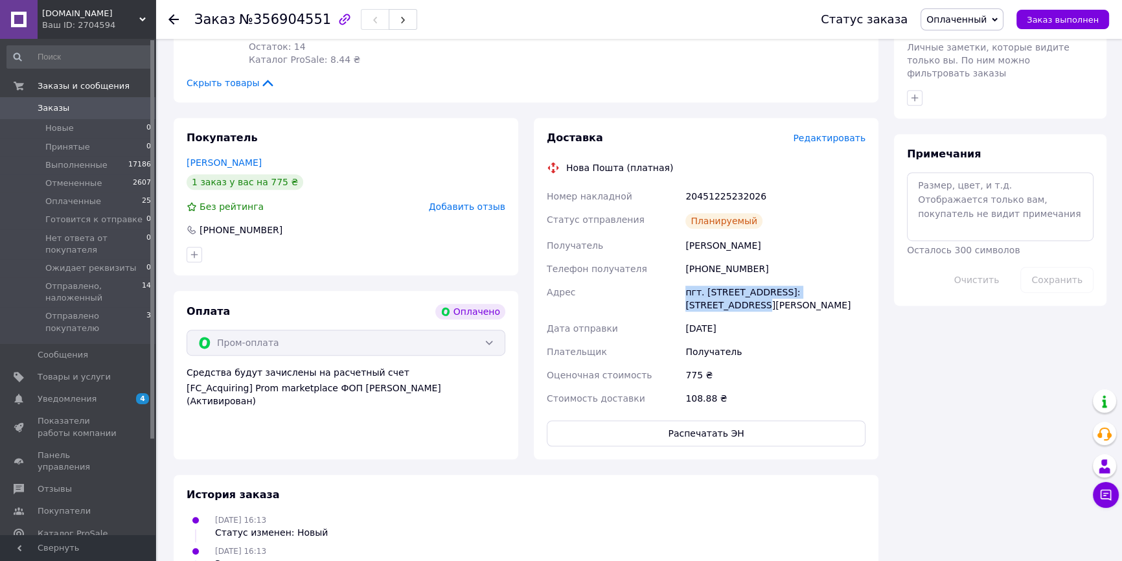
drag, startPoint x: 852, startPoint y: 249, endPoint x: 681, endPoint y: 249, distance: 171.0
click at [681, 249] on div "Номер накладной 20451225232026 Статус отправления Планируемый Получатель Новико…" at bounding box center [706, 297] width 324 height 225
drag, startPoint x: 243, startPoint y: 25, endPoint x: 310, endPoint y: 19, distance: 67.6
click at [310, 19] on span "№356904551" at bounding box center [285, 20] width 92 height 16
drag, startPoint x: 758, startPoint y: 157, endPoint x: 666, endPoint y: 158, distance: 92.6
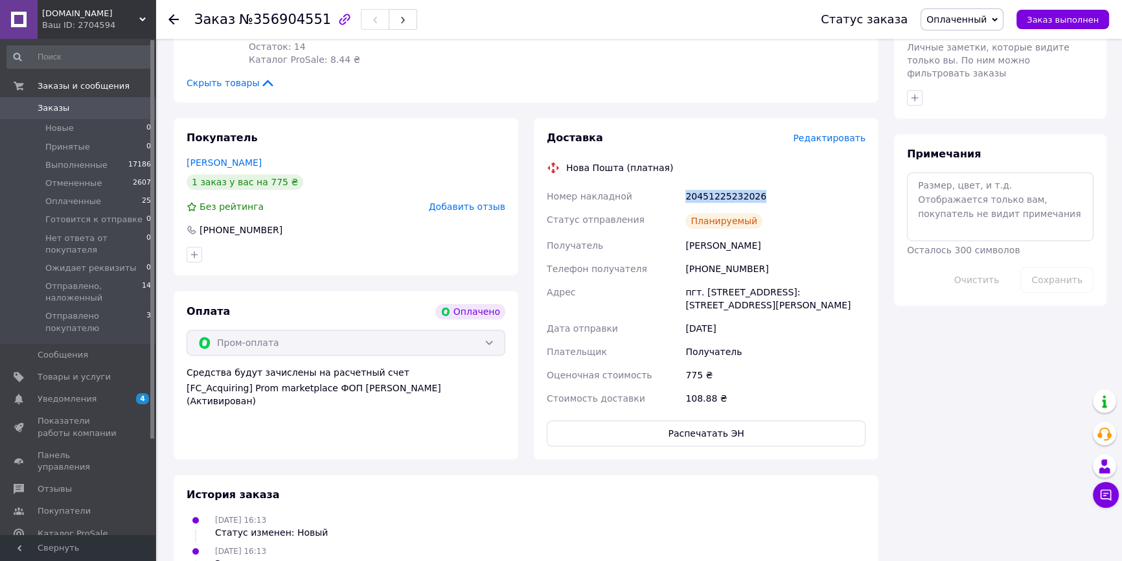
click at [666, 185] on div "Номер накладной 20451225232026 Статус отправления Планируемый Получатель Новико…" at bounding box center [706, 297] width 324 height 225
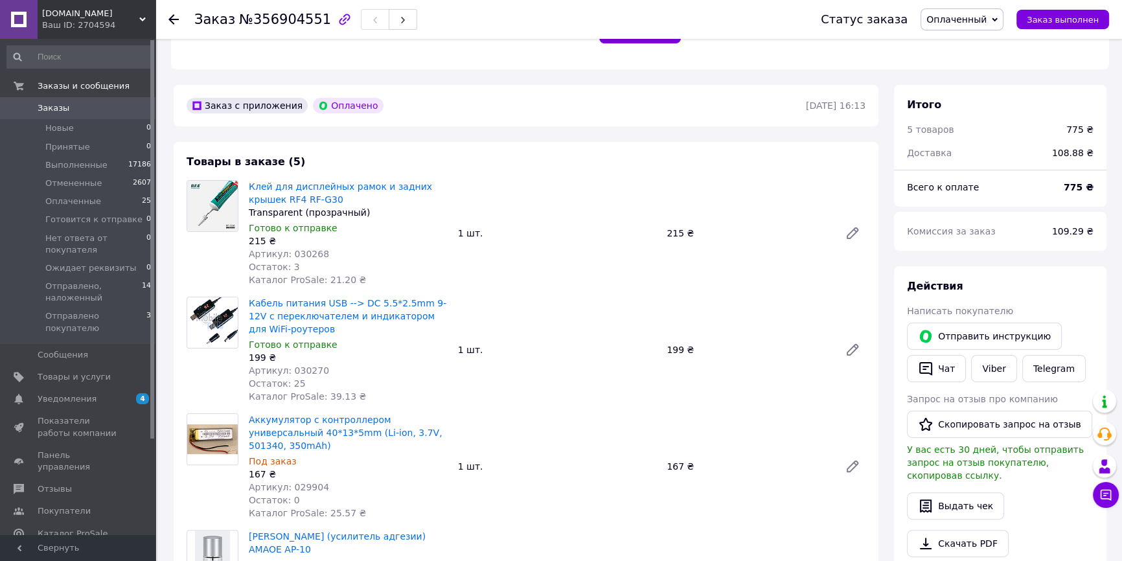
scroll to position [317, 0]
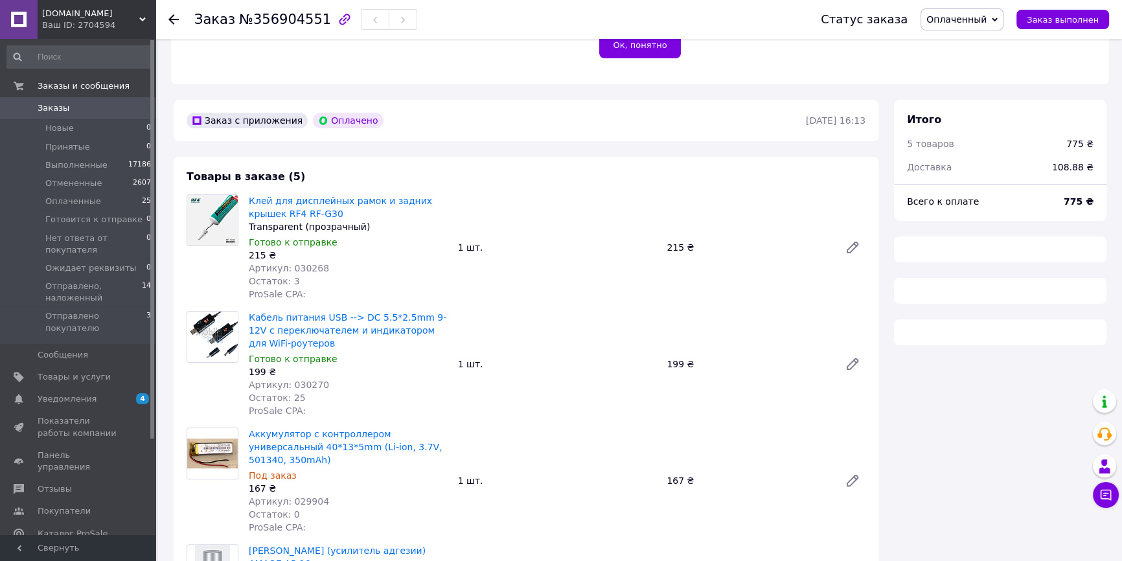
scroll to position [317, 0]
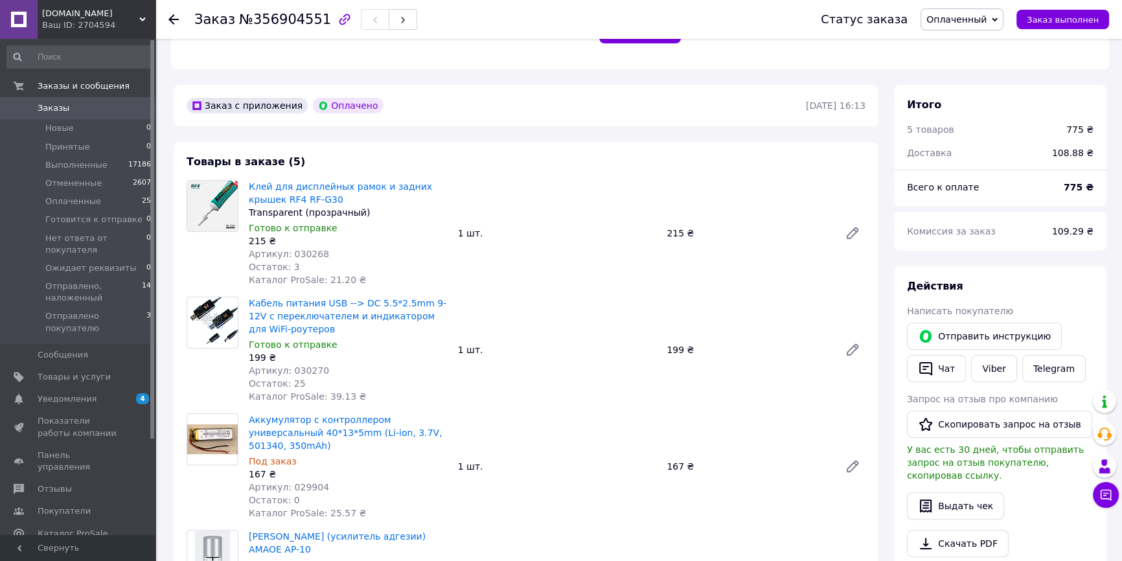
click at [51, 104] on span "Заказы" at bounding box center [54, 108] width 32 height 12
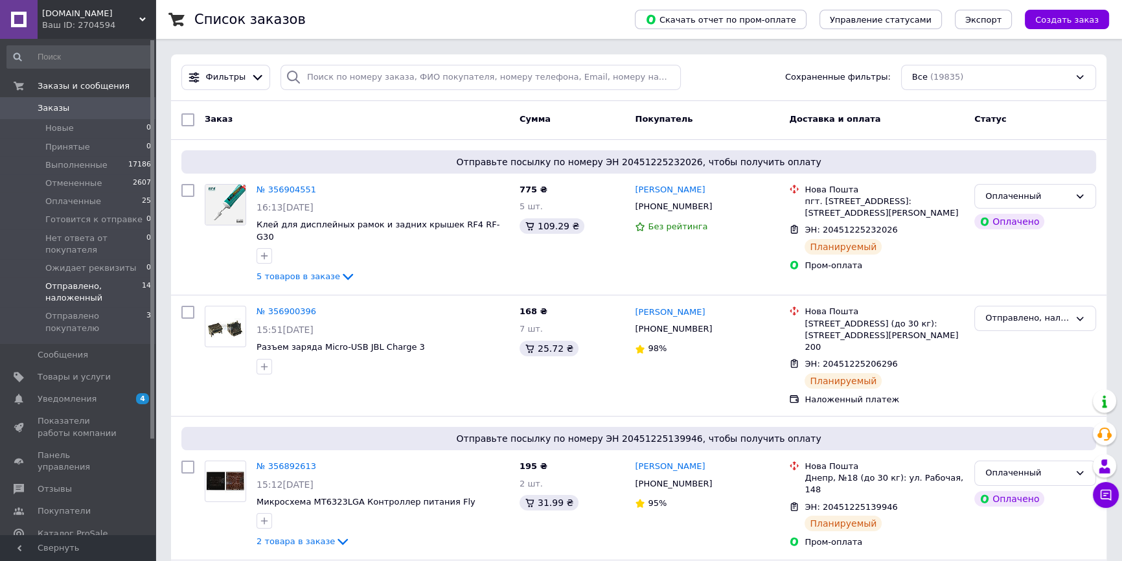
click at [65, 280] on span "Отправлено, наложенный" at bounding box center [93, 291] width 96 height 23
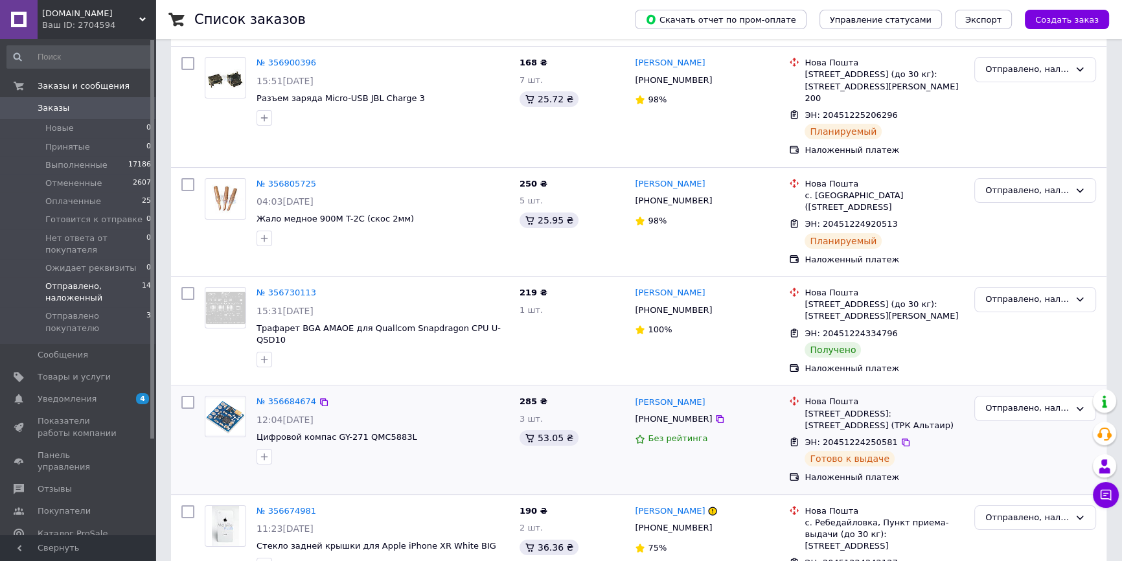
scroll to position [235, 0]
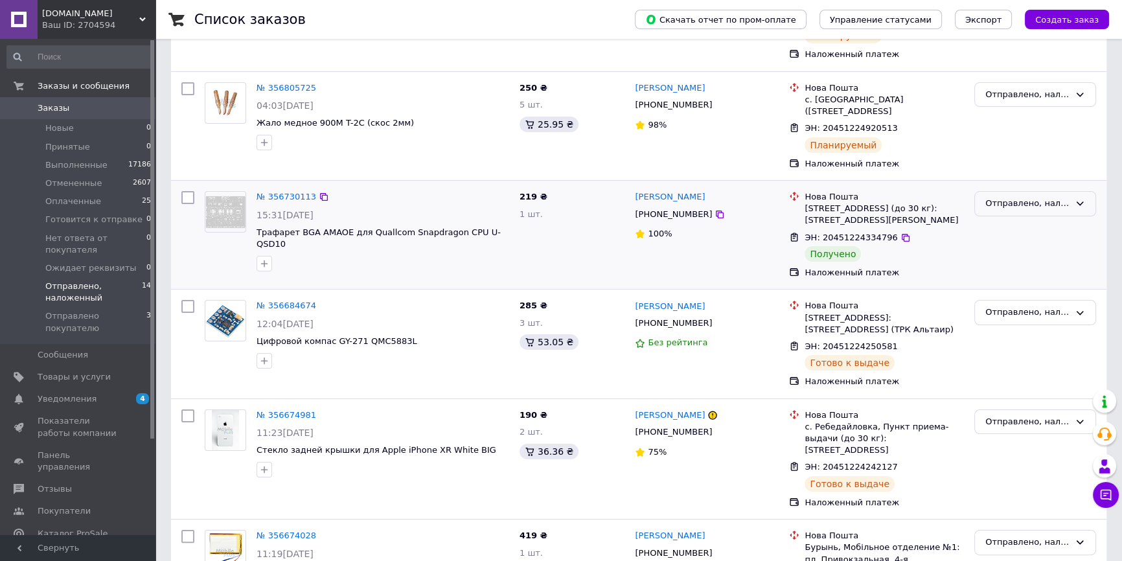
click at [993, 197] on div "Отправлено, наложенный" at bounding box center [1027, 204] width 84 height 14
click at [995, 242] on li "Выполнен" at bounding box center [1035, 254] width 120 height 24
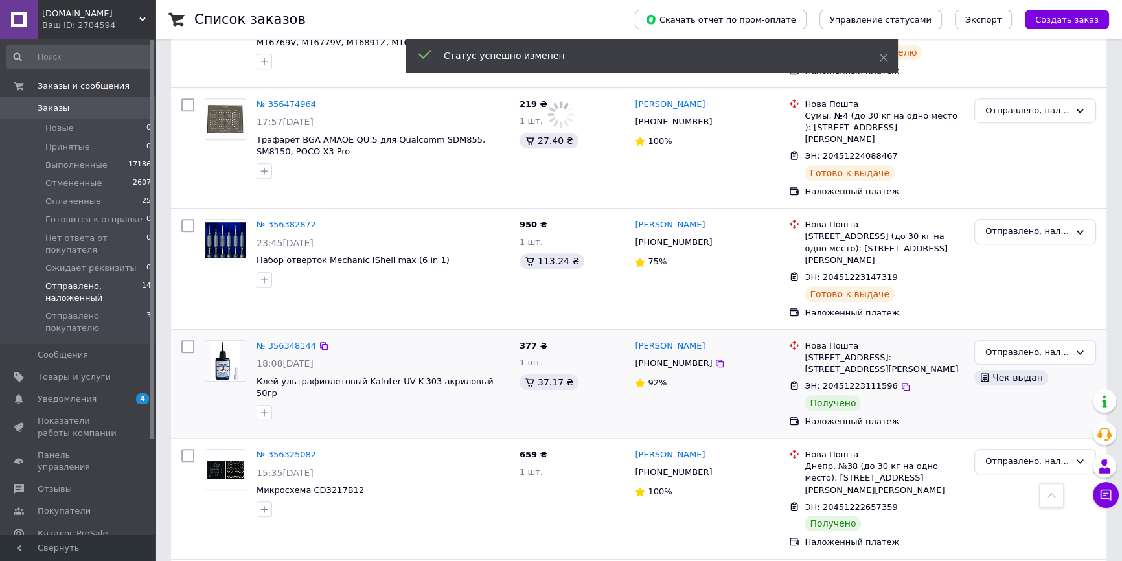
scroll to position [1118, 0]
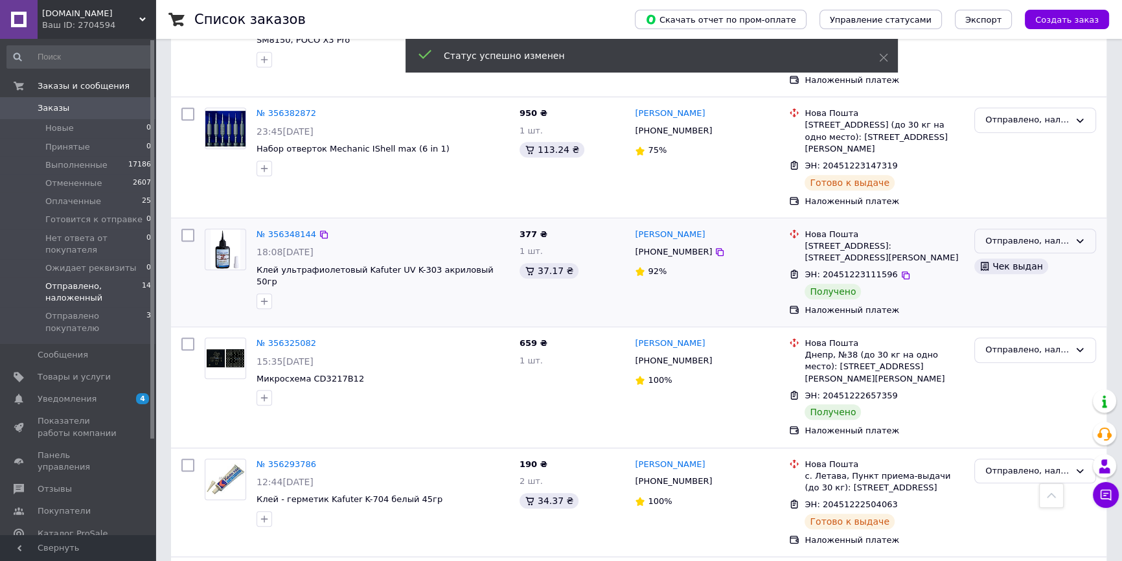
click at [1023, 234] on div "Отправлено, наложенный" at bounding box center [1027, 241] width 84 height 14
click at [1011, 280] on li "Выполнен" at bounding box center [1035, 292] width 120 height 24
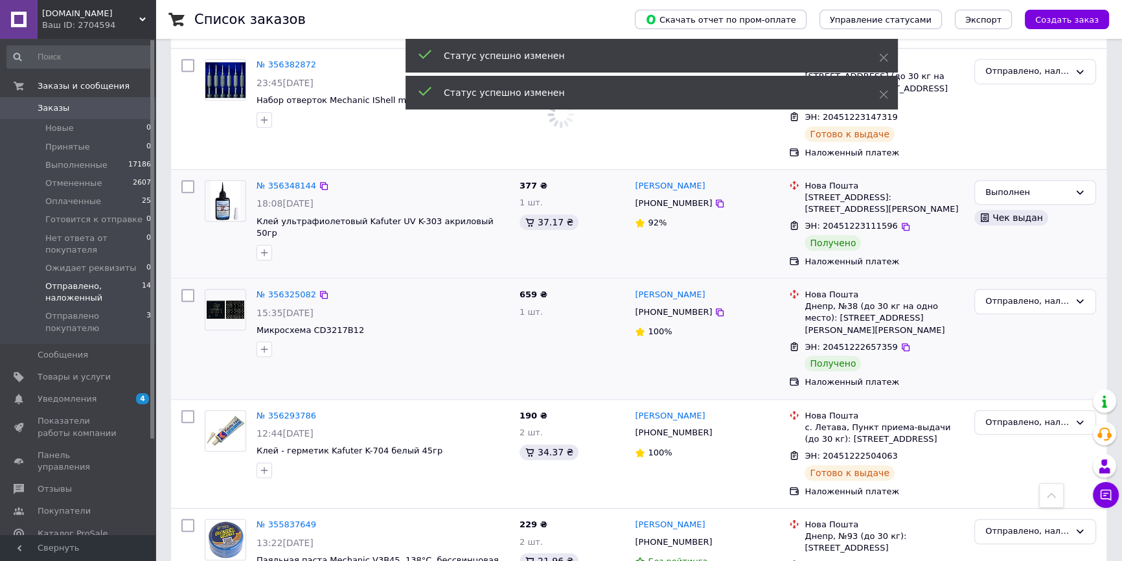
scroll to position [1189, 0]
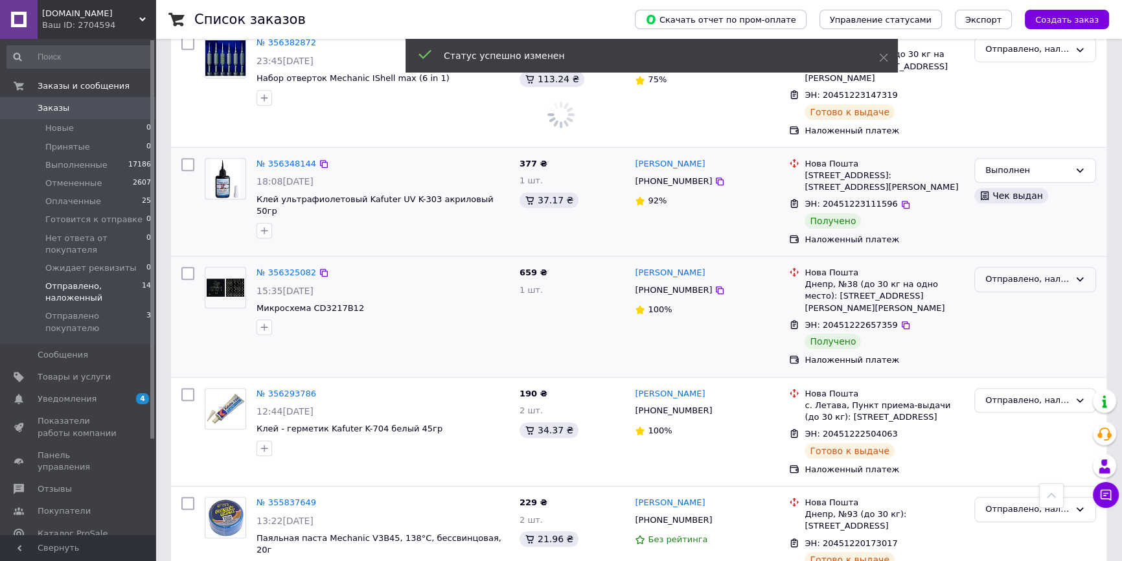
click at [1013, 273] on div "Отправлено, наложенный" at bounding box center [1027, 280] width 84 height 14
click at [998, 318] on li "Выполнен" at bounding box center [1035, 330] width 120 height 24
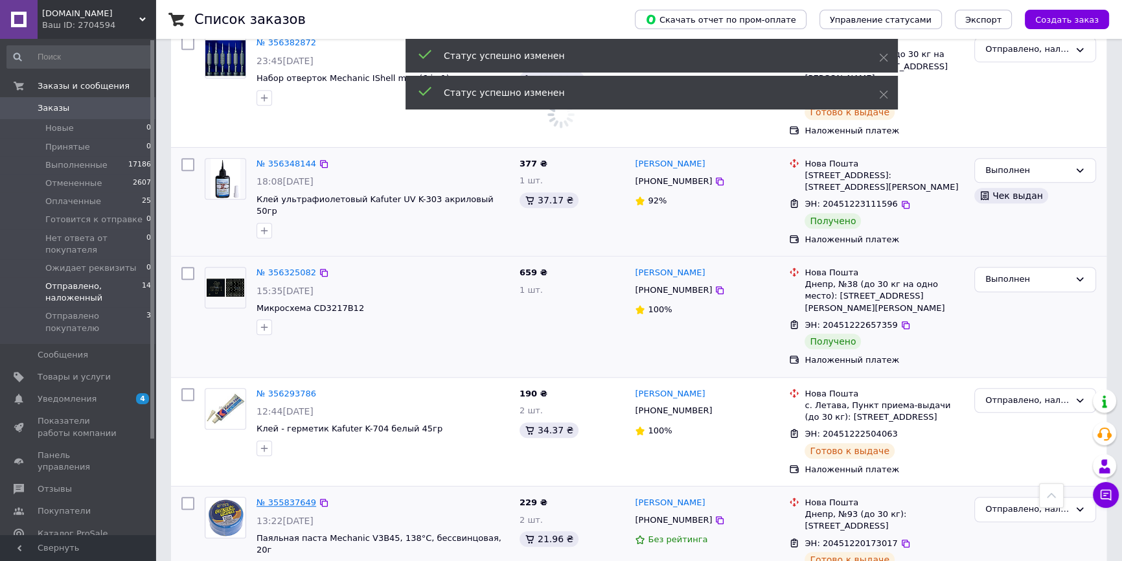
click at [302, 497] on link "№ 355837649" at bounding box center [286, 502] width 60 height 10
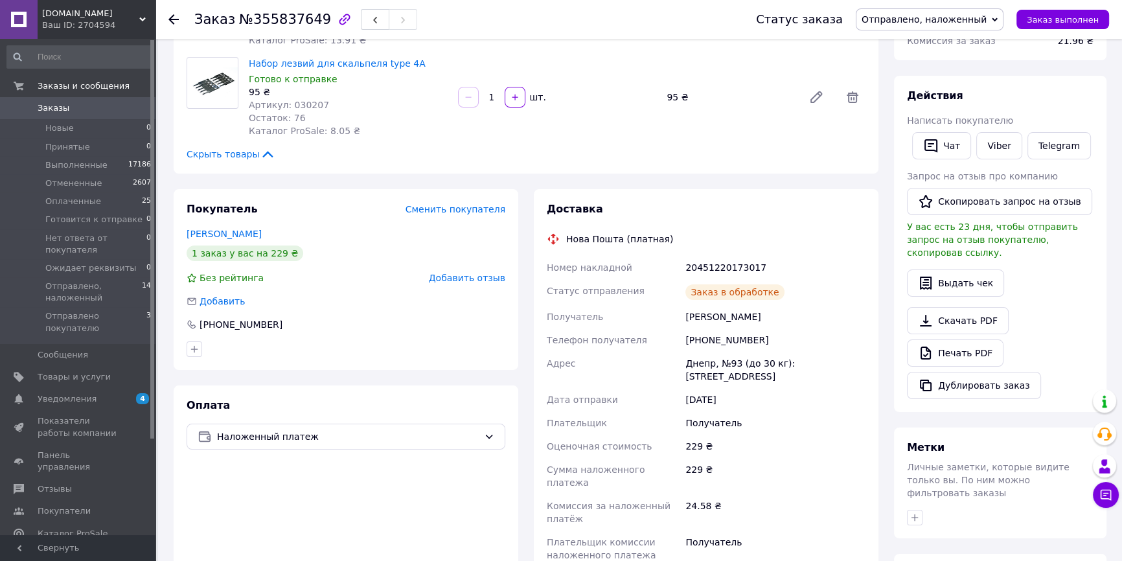
scroll to position [181, 0]
drag, startPoint x: 751, startPoint y: 343, endPoint x: 702, endPoint y: 342, distance: 49.2
click at [702, 342] on div "+380971136322" at bounding box center [775, 341] width 185 height 23
copy div "0971136322"
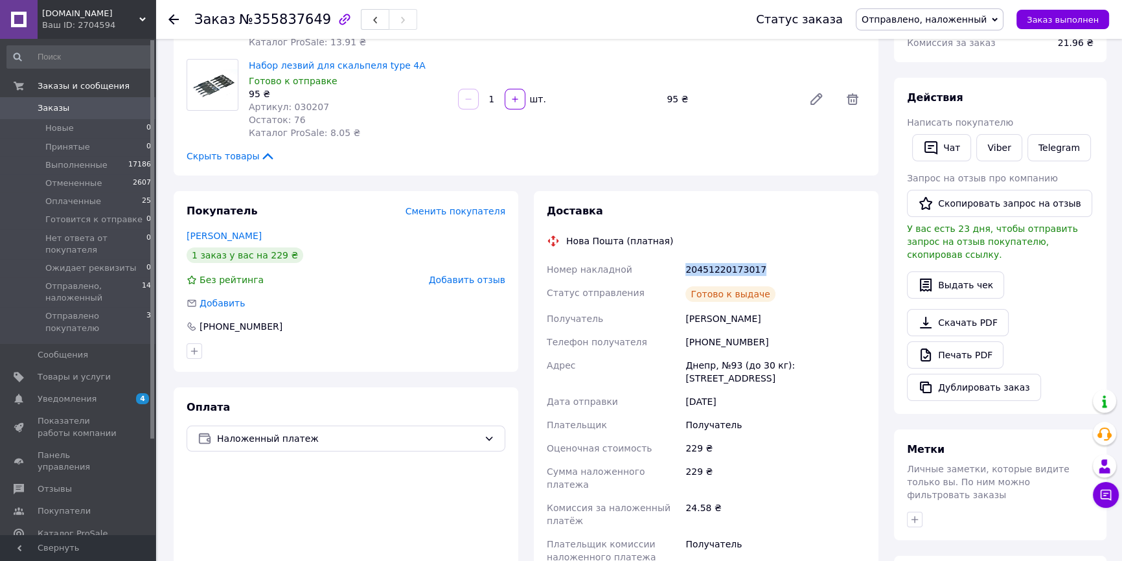
drag, startPoint x: 758, startPoint y: 270, endPoint x: 655, endPoint y: 267, distance: 102.3
click at [655, 267] on div "Номер накладной 20451220173017 Статус отправления Готово к выдаче Получатель Ме…" at bounding box center [706, 425] width 324 height 334
copy div "Номер накладной 20451220173017"
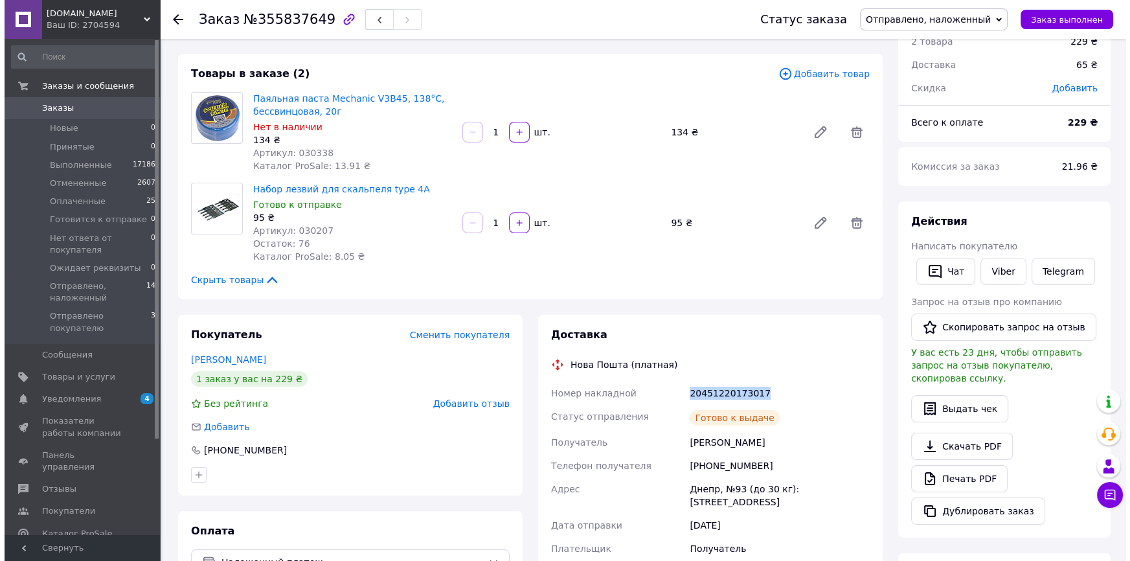
scroll to position [0, 0]
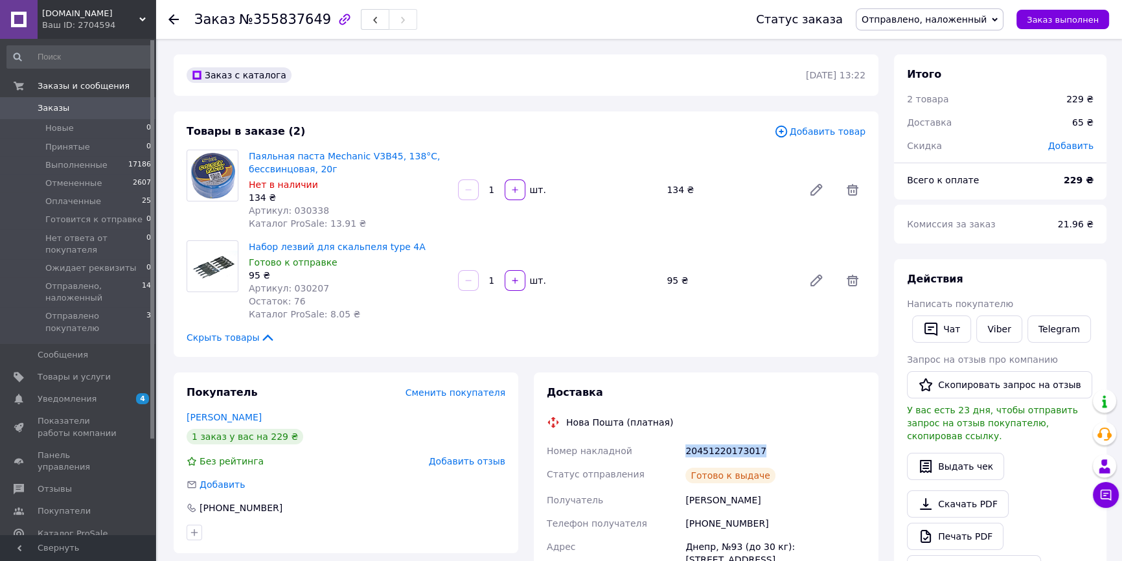
click at [78, 116] on link "Заказы 0" at bounding box center [79, 108] width 159 height 22
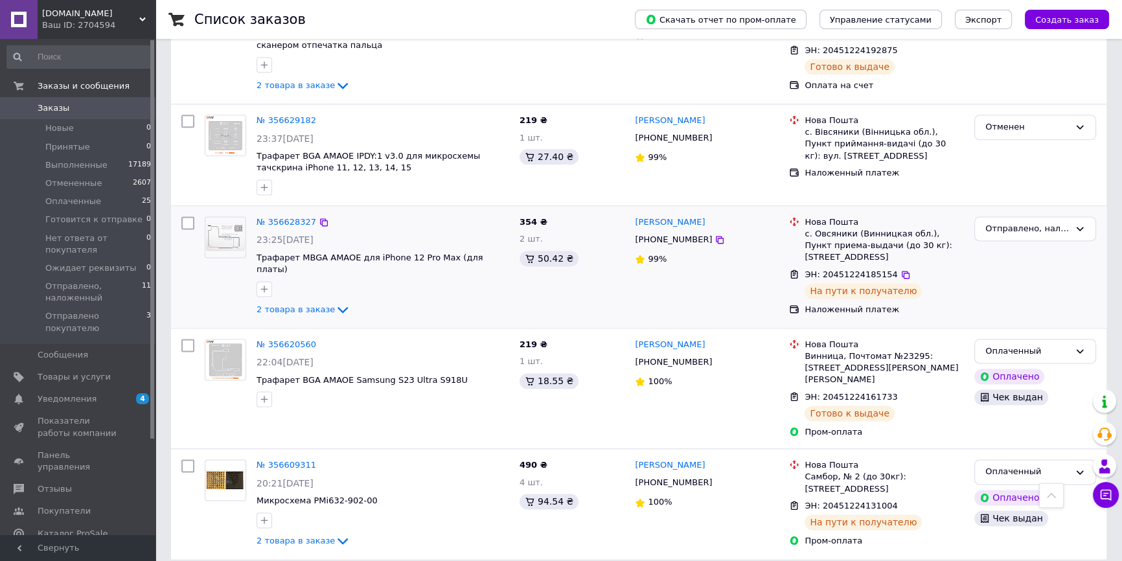
scroll to position [2139, 0]
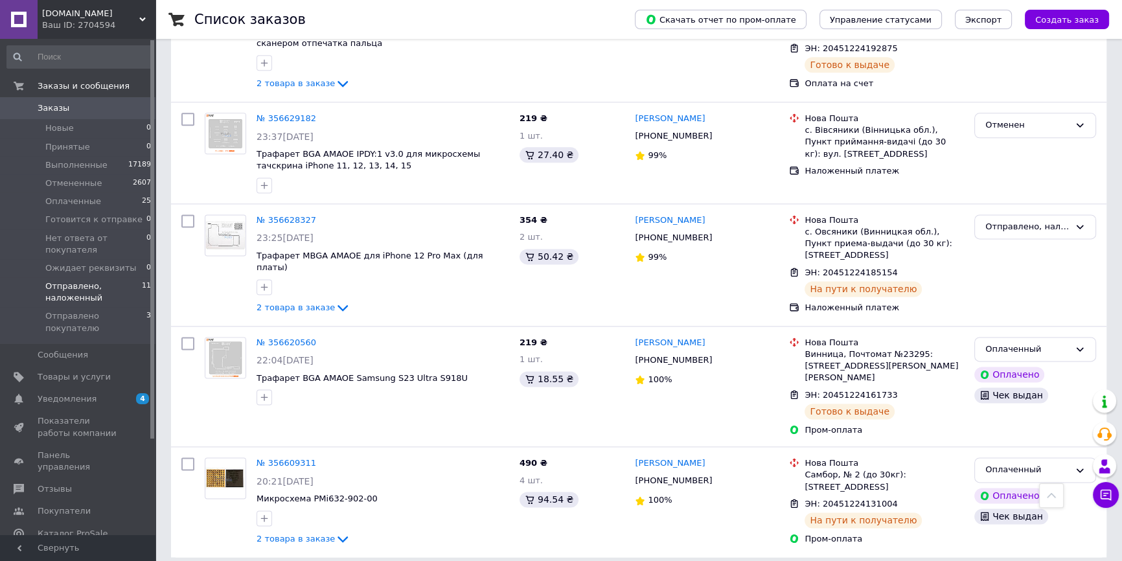
click at [73, 284] on span "Отправлено, наложенный" at bounding box center [93, 291] width 96 height 23
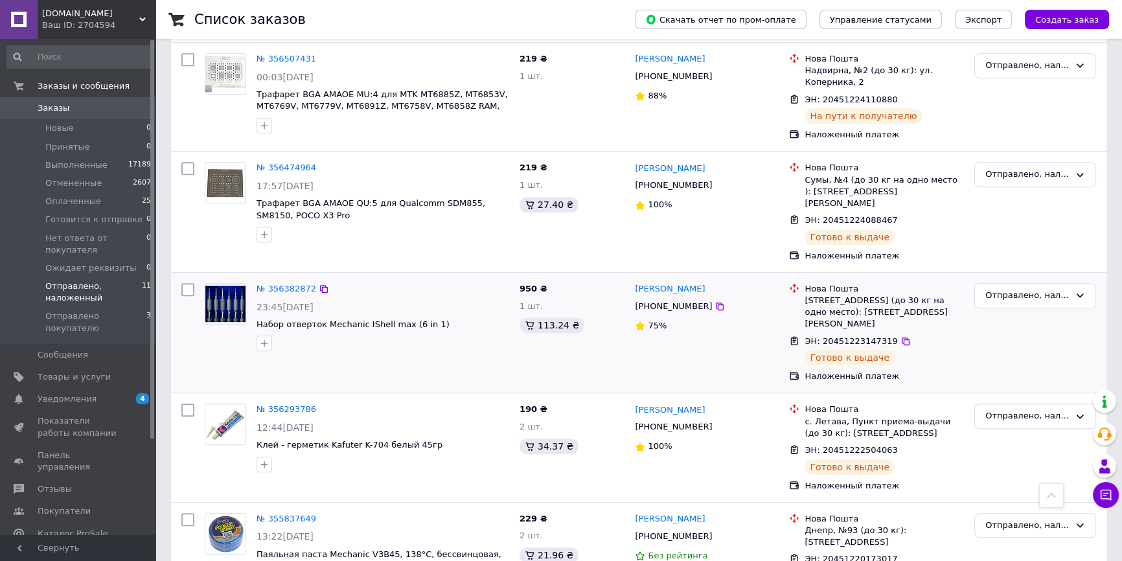
scroll to position [850, 0]
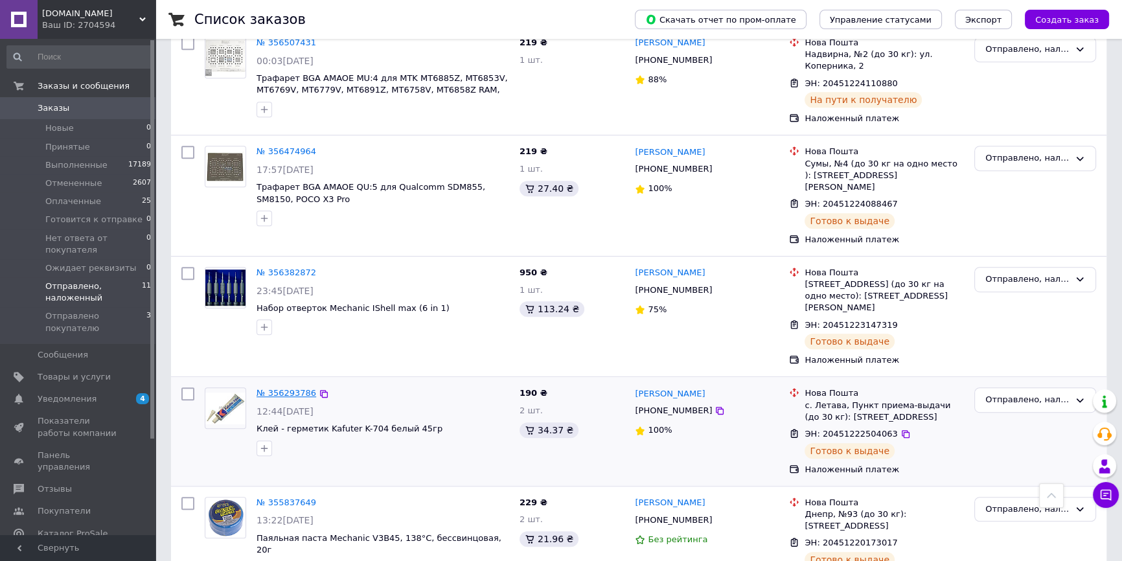
click at [282, 388] on link "№ 356293786" at bounding box center [286, 393] width 60 height 10
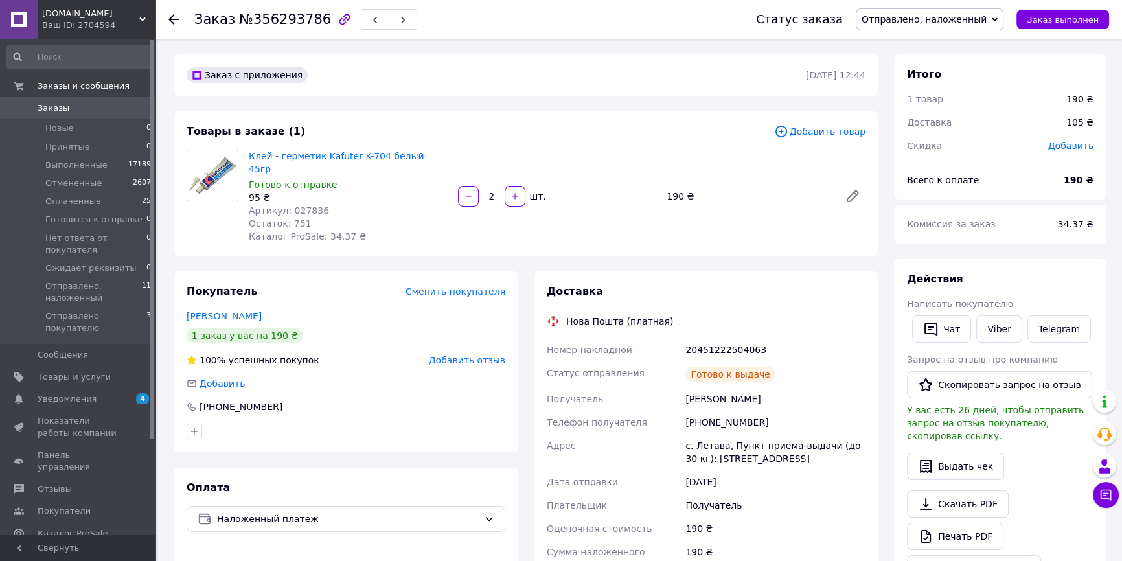
scroll to position [235, 0]
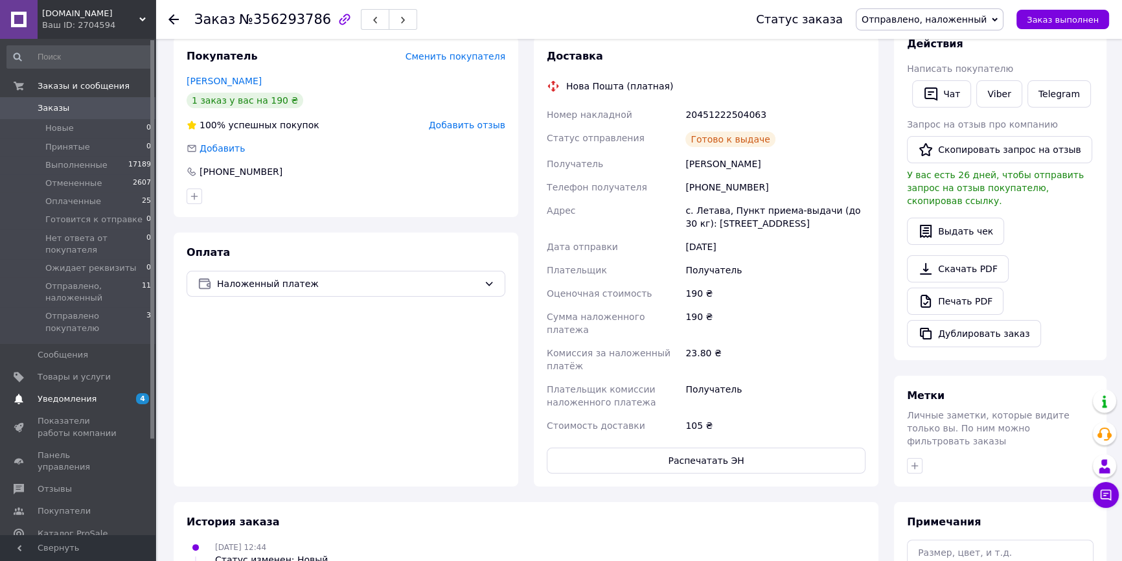
click at [68, 393] on span "Уведомления" at bounding box center [67, 399] width 59 height 12
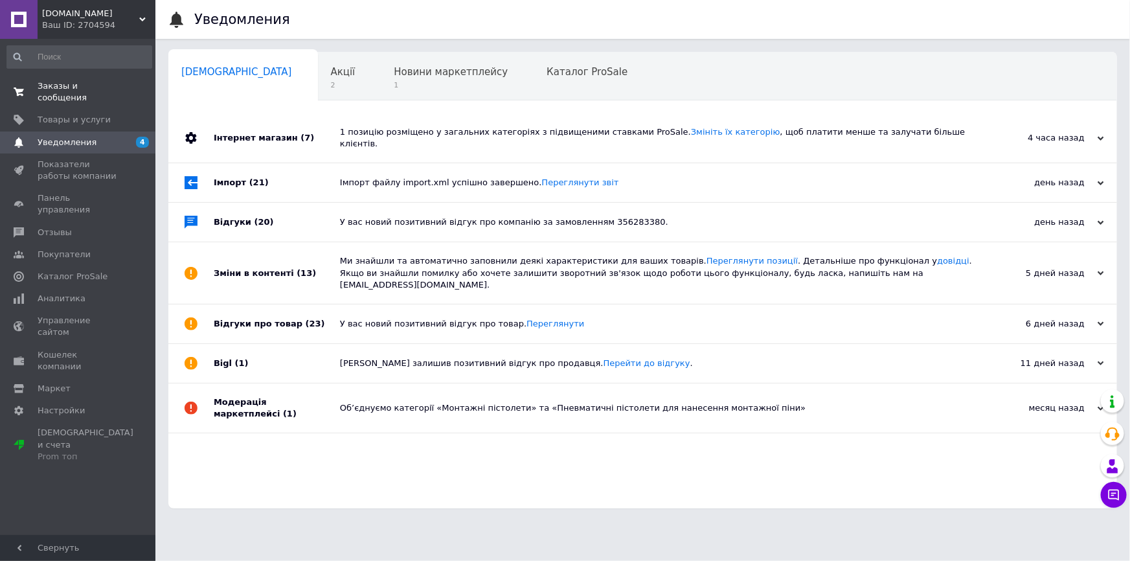
click at [81, 81] on span "Заказы и сообщения" at bounding box center [79, 91] width 82 height 23
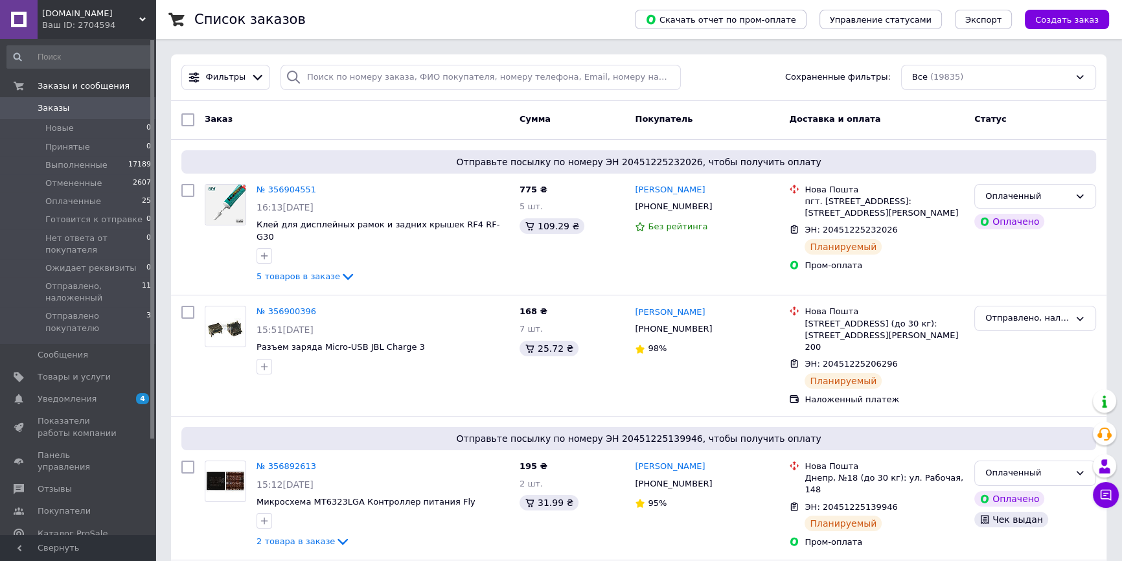
click at [84, 18] on span "[DOMAIN_NAME]" at bounding box center [90, 14] width 97 height 12
